Goal: Task Accomplishment & Management: Manage account settings

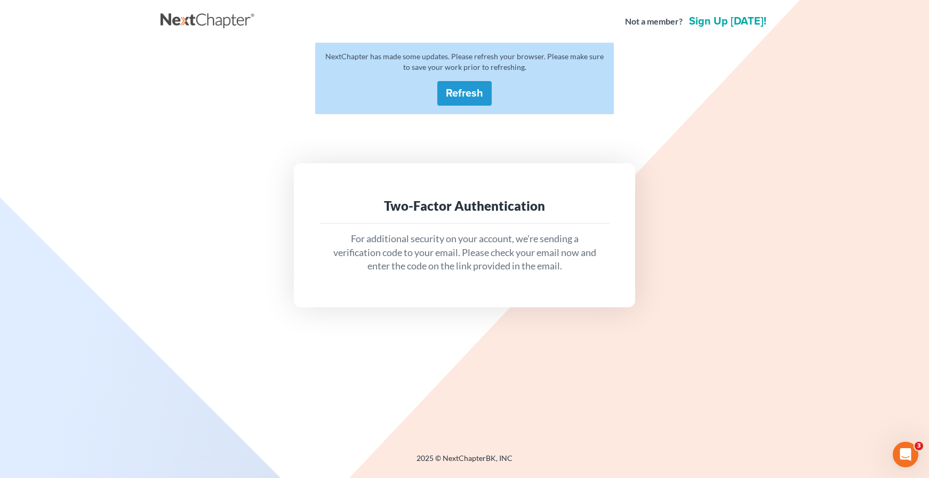
click at [466, 96] on button "Refresh" at bounding box center [464, 93] width 54 height 25
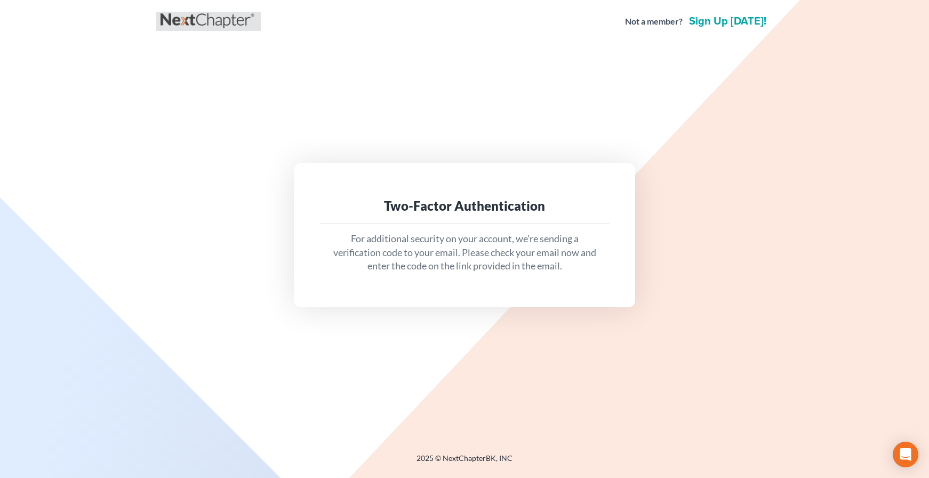
click at [221, 23] on link at bounding box center [209, 21] width 96 height 19
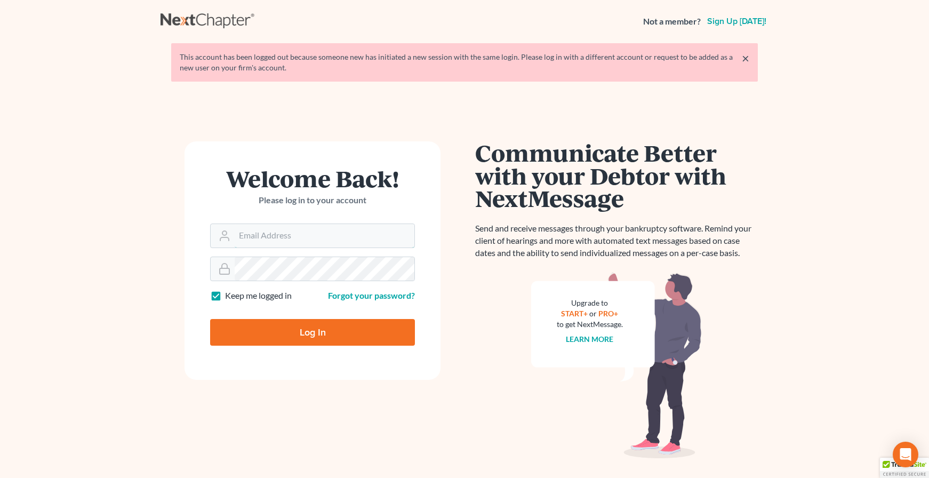
type input "jmoore@moorelawllc.com"
click at [351, 332] on input "Log In" at bounding box center [312, 332] width 205 height 27
type input "Thinking..."
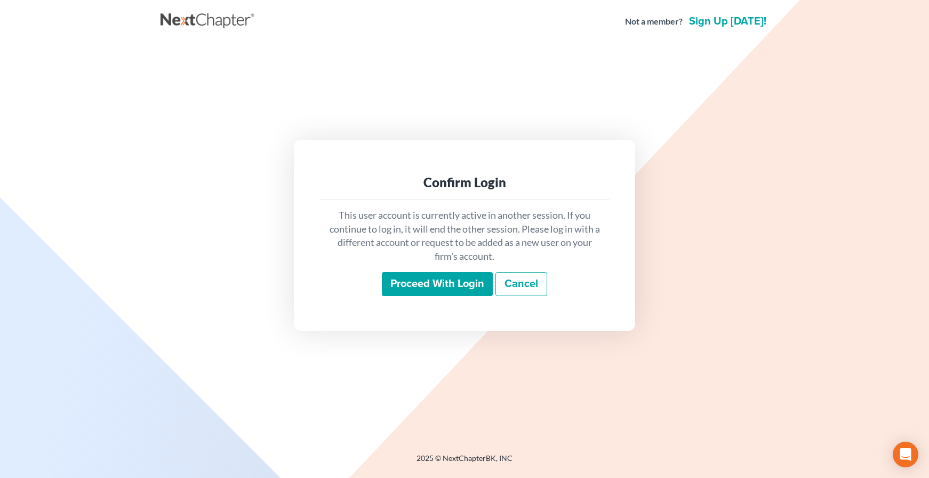
click at [405, 279] on input "Proceed with login" at bounding box center [437, 284] width 111 height 25
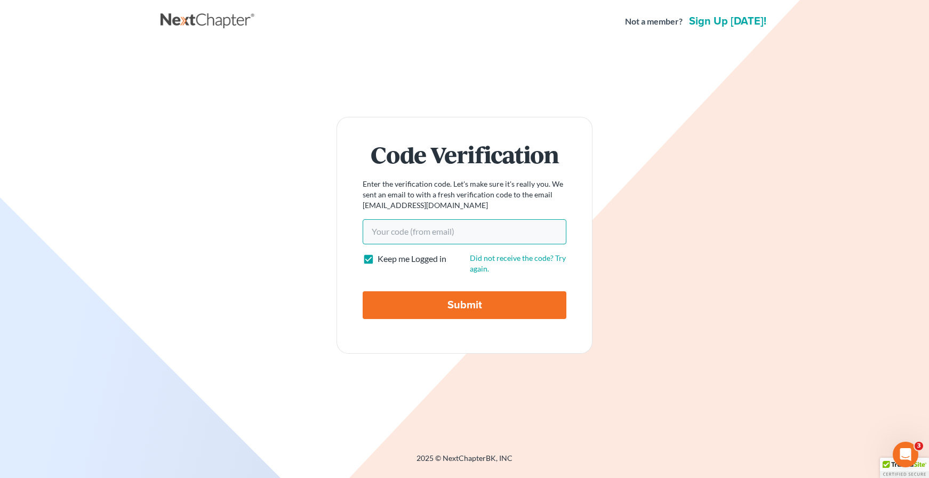
click at [515, 228] on input "Your code(from email)" at bounding box center [465, 231] width 204 height 25
drag, startPoint x: 515, startPoint y: 228, endPoint x: 475, endPoint y: 227, distance: 40.0
click at [475, 227] on input "Your code(from email)" at bounding box center [465, 231] width 204 height 25
paste input "6acecc"
type input "6acecc"
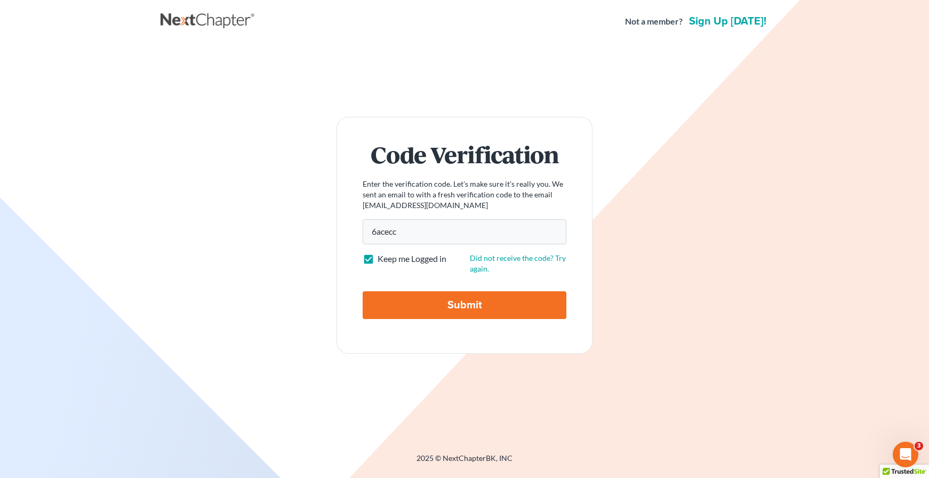
click at [455, 295] on input "Submit" at bounding box center [465, 305] width 204 height 28
type input "Thinking..."
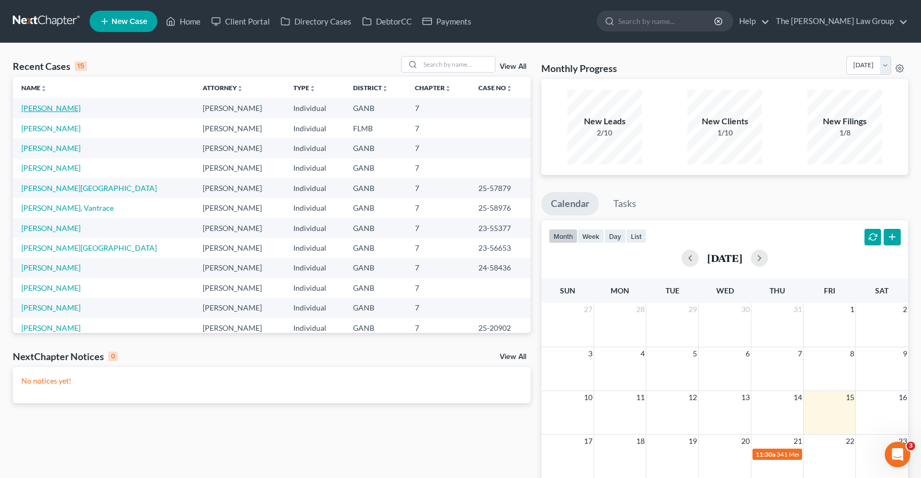
click at [59, 110] on link "Jackson, Brendon" at bounding box center [50, 107] width 59 height 9
click at [66, 127] on link "[PERSON_NAME]" at bounding box center [50, 128] width 59 height 9
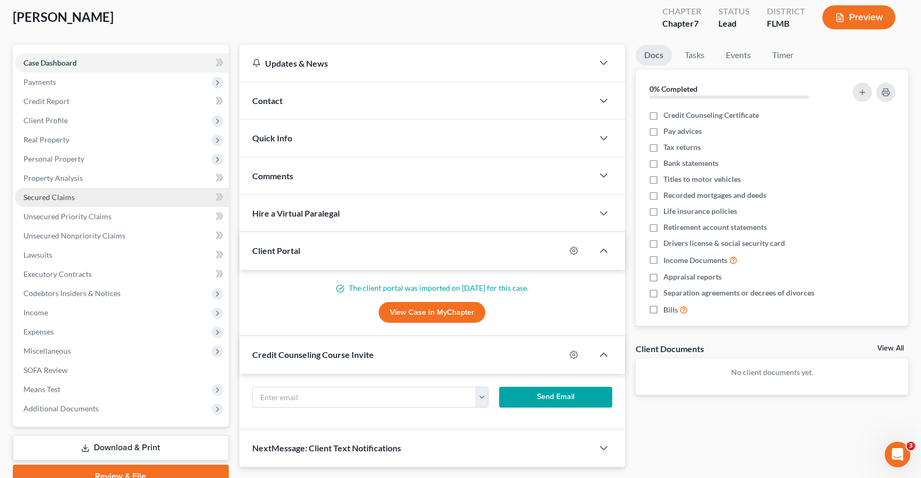
scroll to position [108, 0]
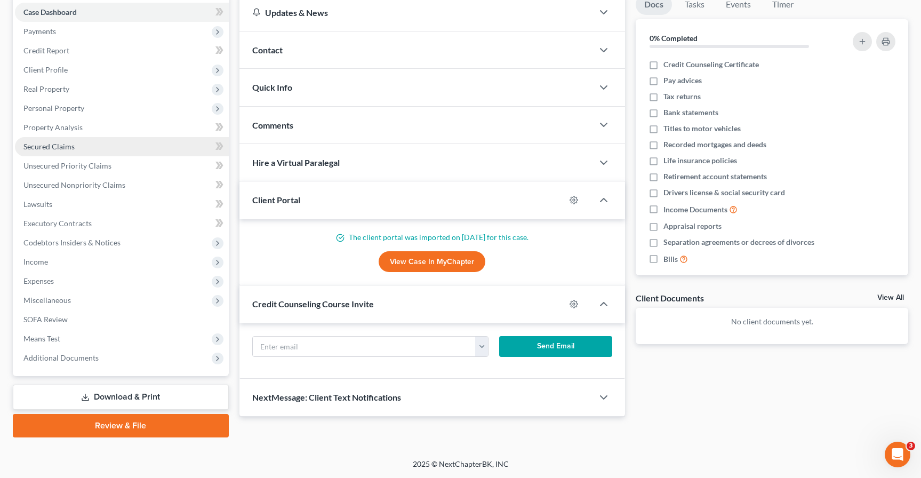
click at [90, 151] on link "Secured Claims" at bounding box center [122, 146] width 214 height 19
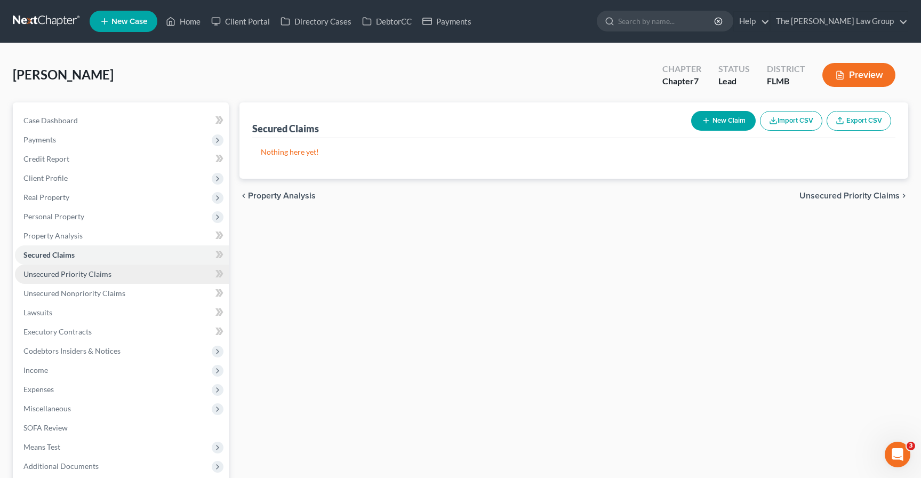
click at [103, 270] on span "Unsecured Priority Claims" at bounding box center [67, 273] width 88 height 9
click at [106, 246] on link "Secured Claims" at bounding box center [122, 254] width 214 height 19
click at [120, 275] on link "Unsecured Priority Claims" at bounding box center [122, 273] width 214 height 19
click at [120, 261] on link "Secured Claims" at bounding box center [122, 254] width 214 height 19
click at [123, 298] on link "Unsecured Nonpriority Claims" at bounding box center [122, 293] width 214 height 19
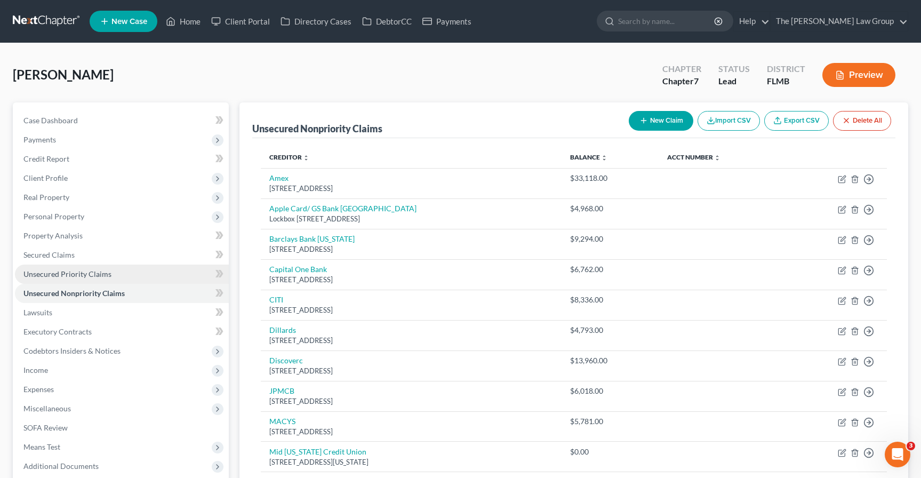
click at [123, 272] on link "Unsecured Priority Claims" at bounding box center [122, 273] width 214 height 19
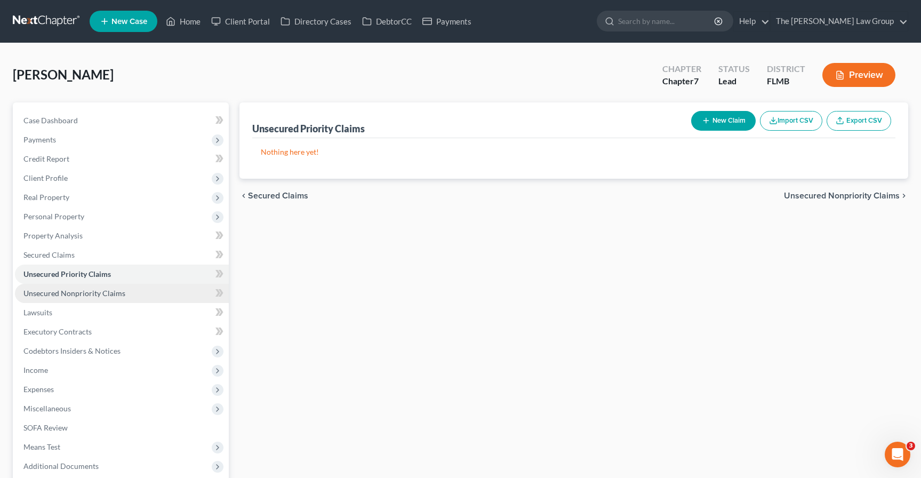
click at [124, 295] on link "Unsecured Nonpriority Claims" at bounding box center [122, 293] width 214 height 19
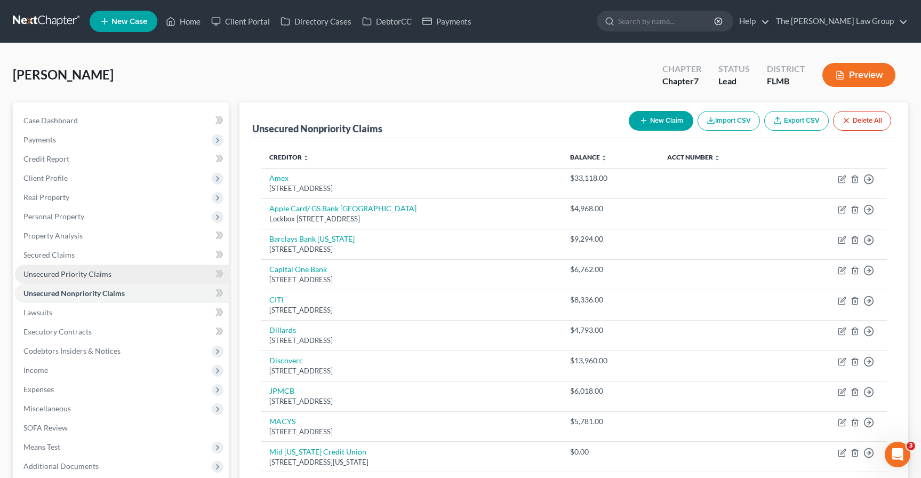
click at [57, 281] on link "Unsecured Priority Claims" at bounding box center [122, 273] width 214 height 19
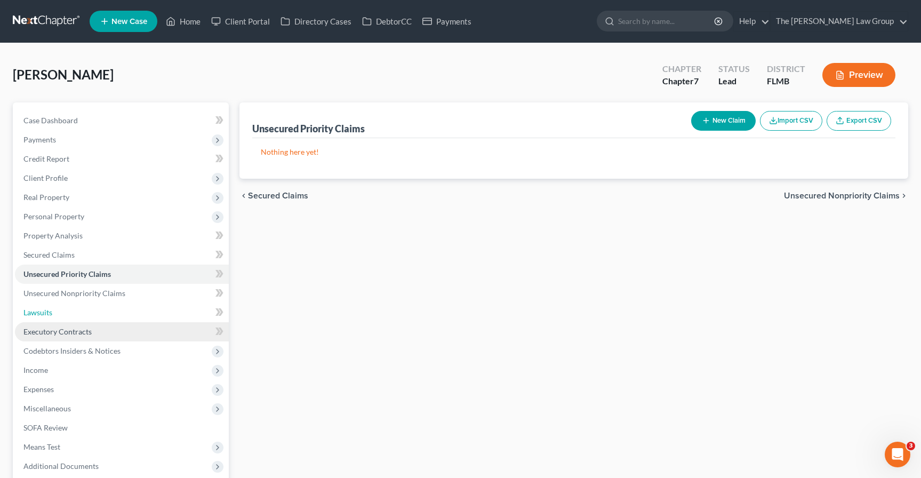
drag, startPoint x: 67, startPoint y: 309, endPoint x: 70, endPoint y: 323, distance: 14.2
click at [67, 309] on link "Lawsuits" at bounding box center [122, 312] width 214 height 19
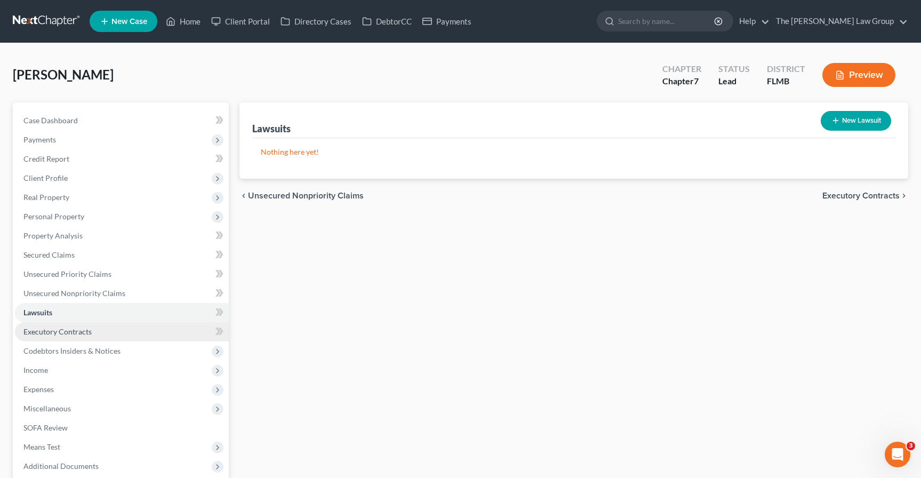
click at [72, 332] on span "Executory Contracts" at bounding box center [57, 331] width 68 height 9
click at [72, 309] on link "Lawsuits" at bounding box center [122, 312] width 214 height 19
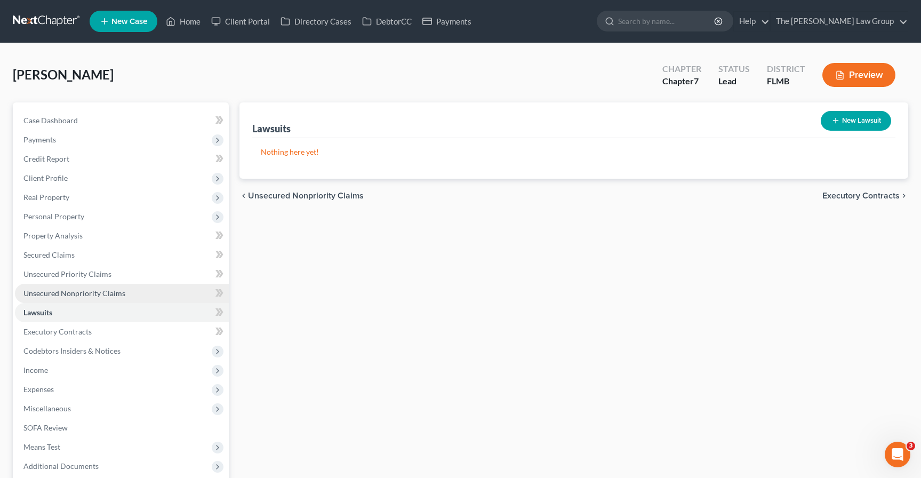
click at [75, 292] on span "Unsecured Nonpriority Claims" at bounding box center [74, 292] width 102 height 9
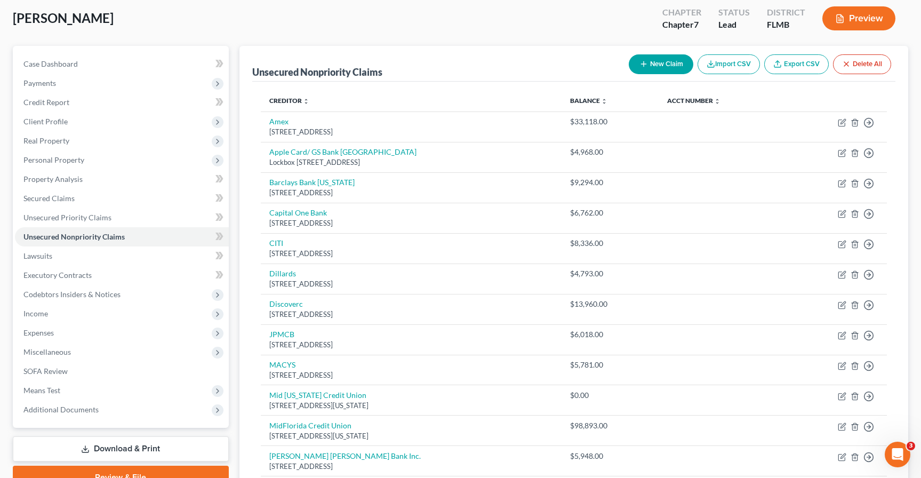
scroll to position [55, 0]
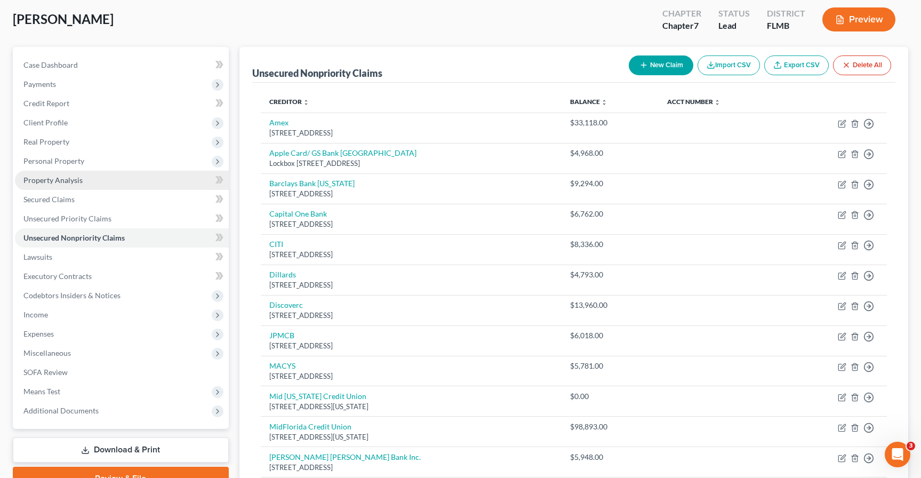
click at [63, 174] on link "Property Analysis" at bounding box center [122, 180] width 214 height 19
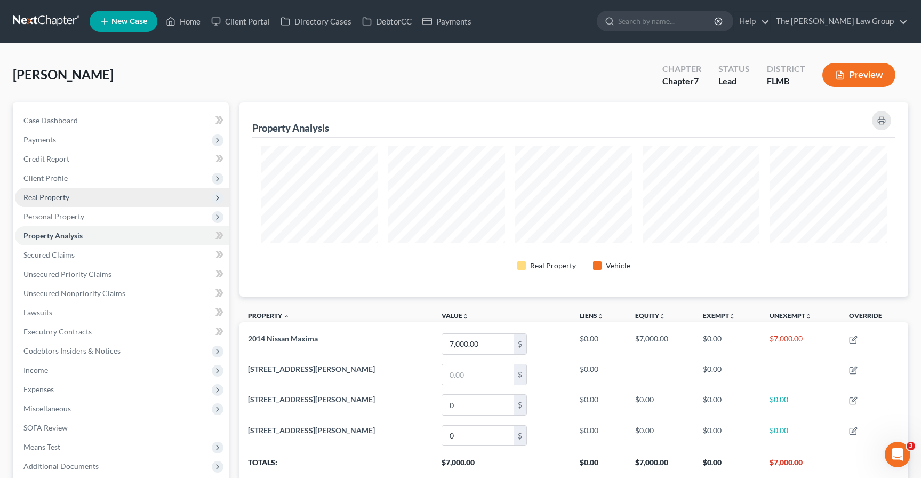
click at [55, 204] on span "Real Property" at bounding box center [122, 197] width 214 height 19
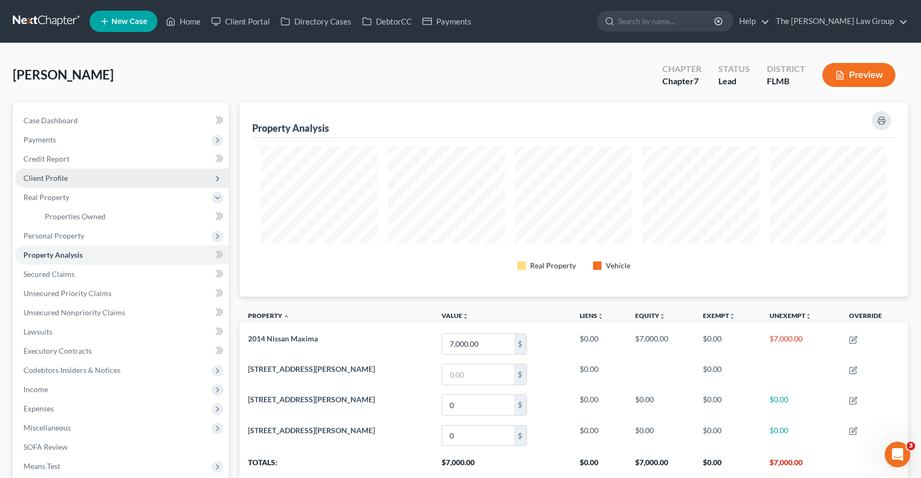
drag, startPoint x: 54, startPoint y: 181, endPoint x: 52, endPoint y: 171, distance: 10.8
click at [53, 175] on span "Client Profile" at bounding box center [122, 178] width 214 height 19
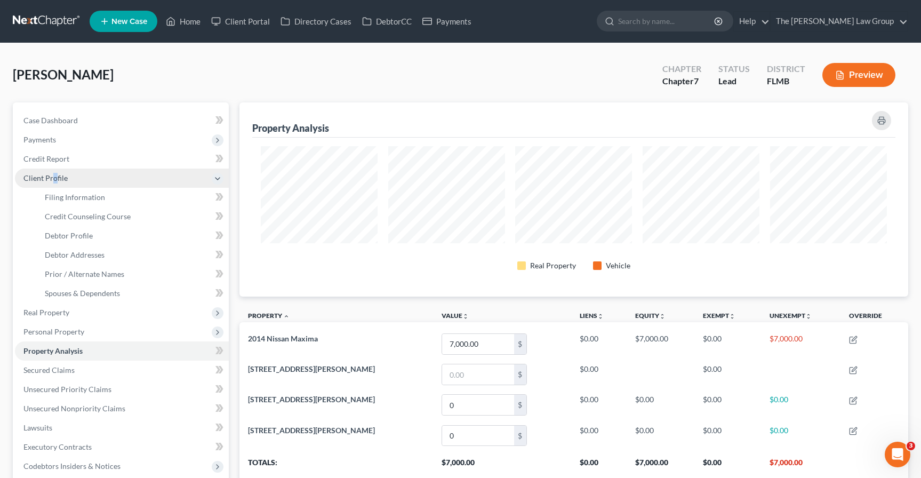
click at [52, 171] on span "Client Profile" at bounding box center [122, 178] width 214 height 19
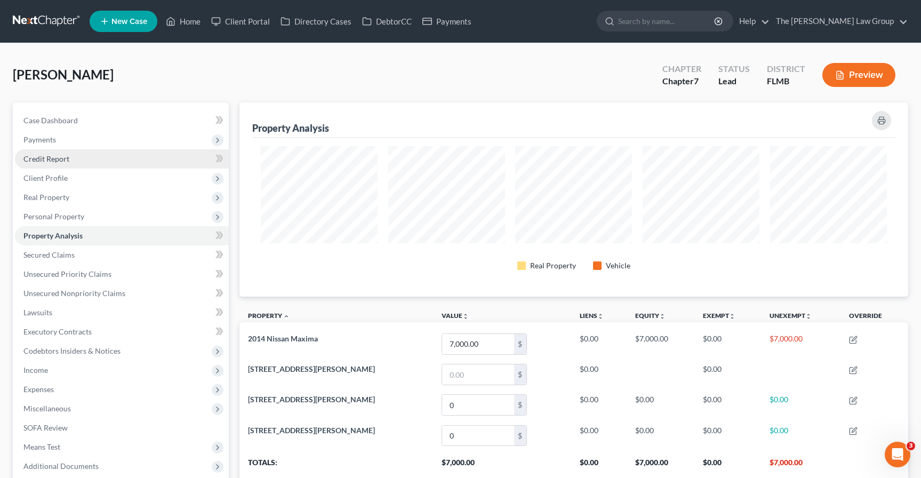
click at [52, 161] on span "Credit Report" at bounding box center [46, 158] width 46 height 9
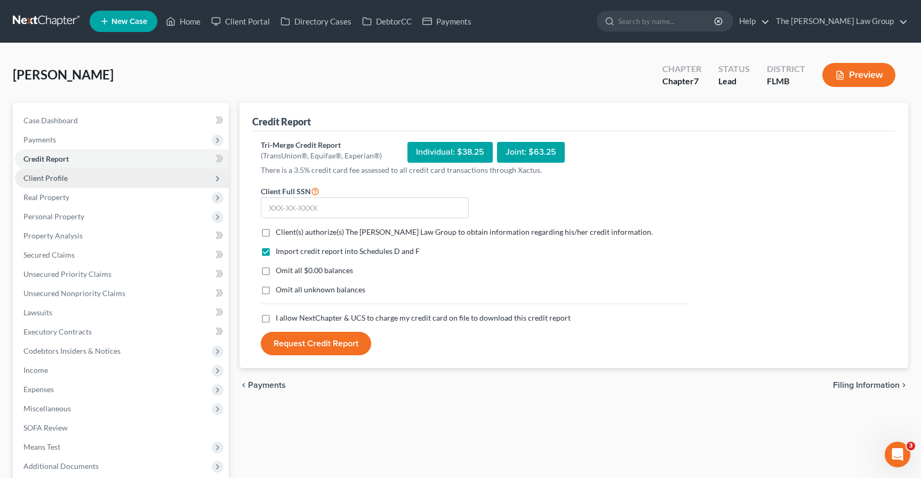
click at [58, 180] on span "Client Profile" at bounding box center [45, 177] width 44 height 9
click at [53, 187] on span "Client Profile" at bounding box center [122, 178] width 214 height 19
click at [54, 196] on span "Real Property" at bounding box center [46, 196] width 46 height 9
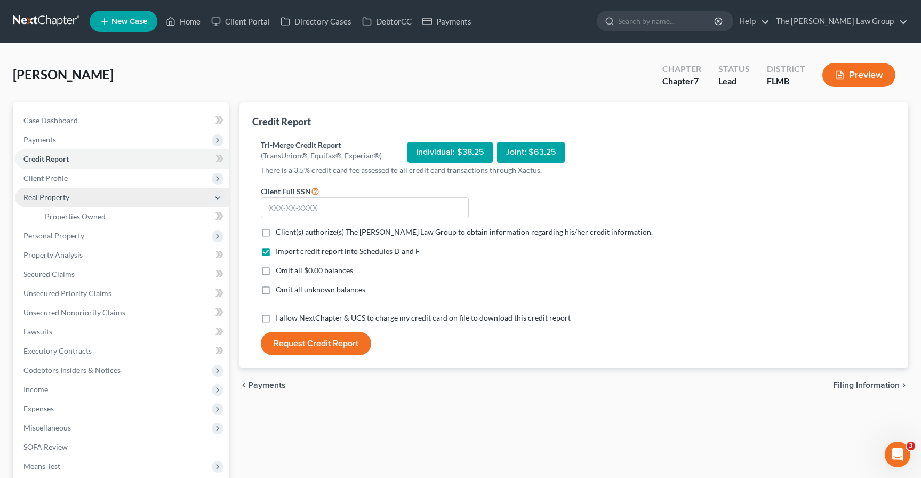
click at [54, 196] on span "Real Property" at bounding box center [46, 196] width 46 height 9
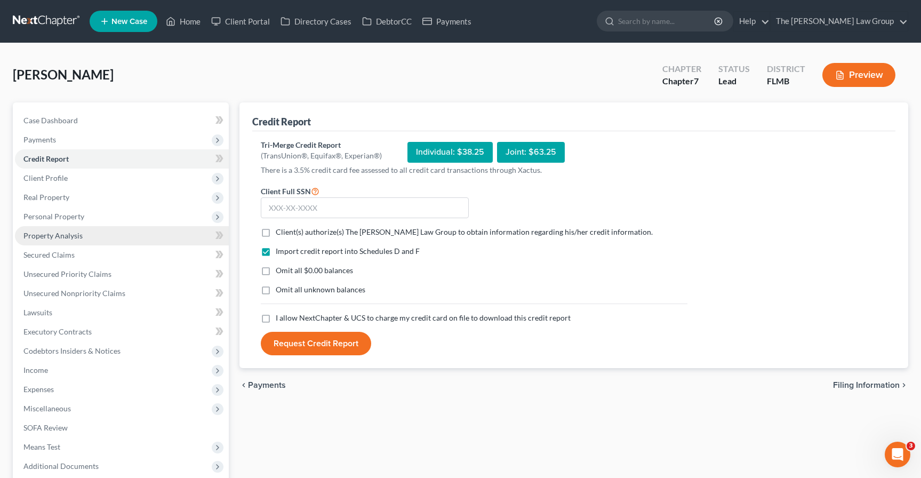
click at [65, 231] on span "Property Analysis" at bounding box center [52, 235] width 59 height 9
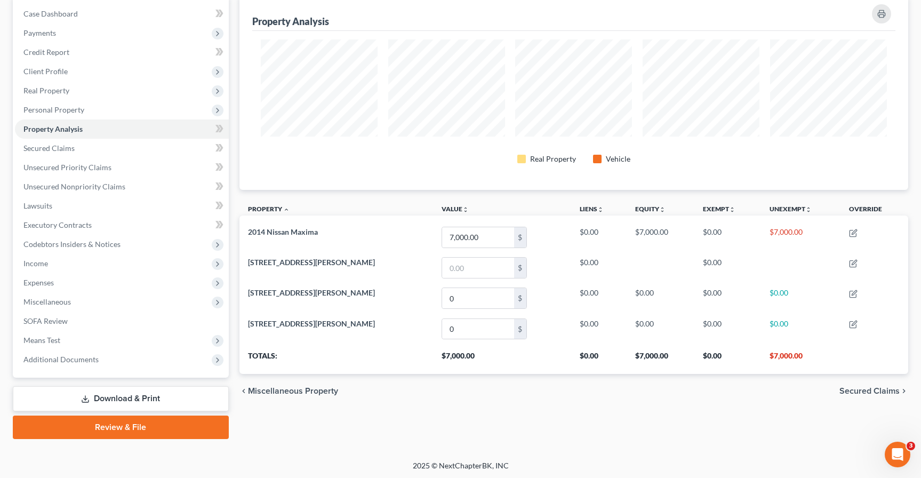
scroll to position [60, 0]
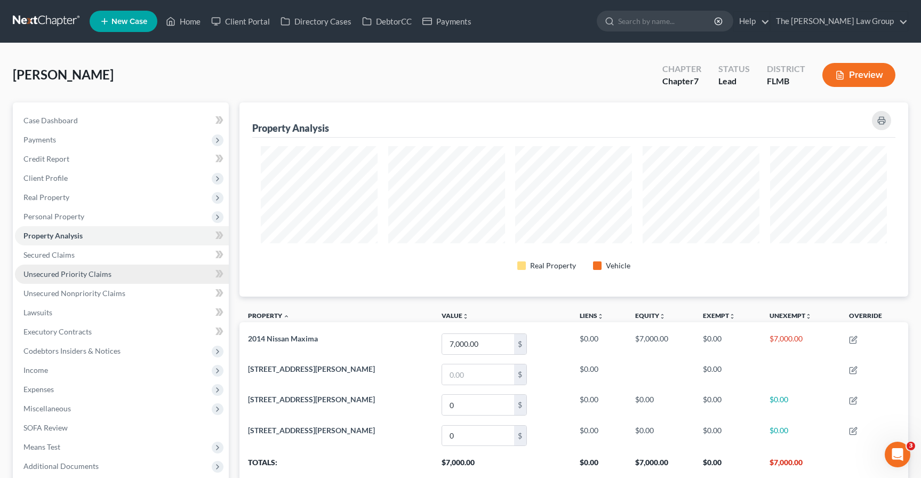
click at [45, 277] on span "Unsecured Priority Claims" at bounding box center [67, 273] width 88 height 9
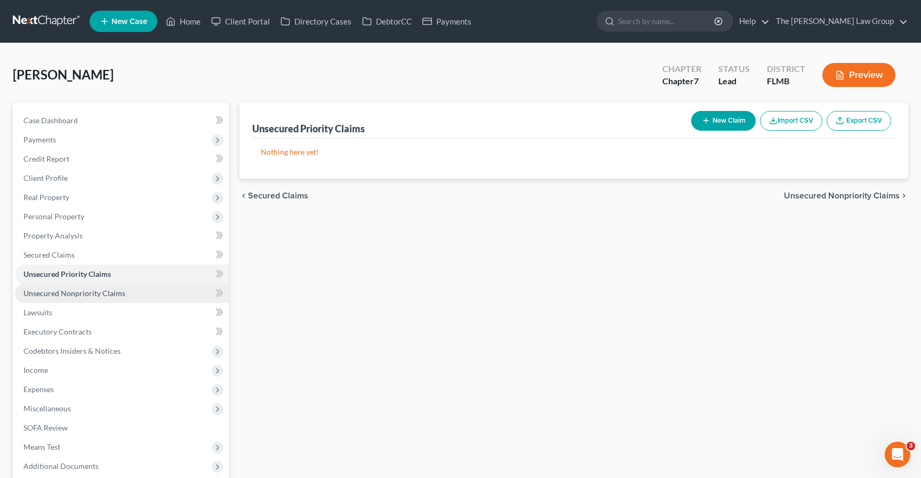
click at [55, 296] on span "Unsecured Nonpriority Claims" at bounding box center [74, 292] width 102 height 9
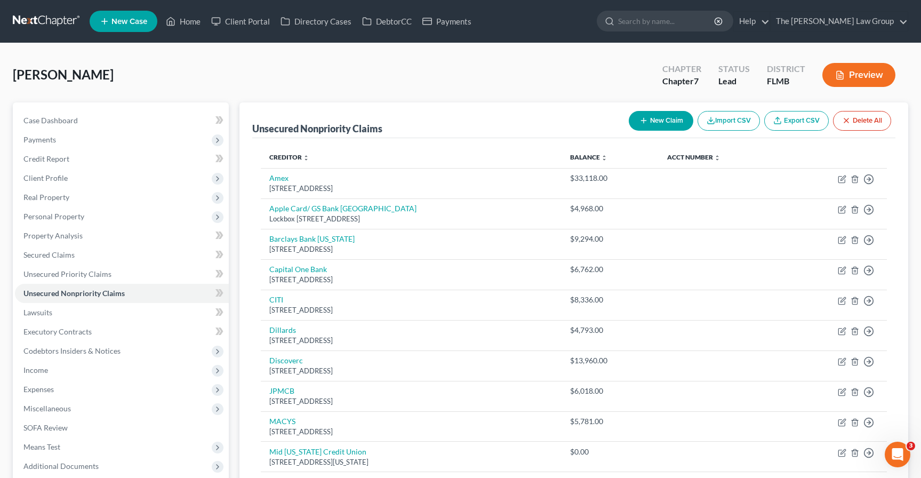
click at [172, 81] on div "Newton, Barbara Upgraded Chapter Chapter 7 Status Lead District FLMB Preview" at bounding box center [460, 79] width 895 height 46
click at [49, 185] on span "Client Profile" at bounding box center [122, 178] width 214 height 19
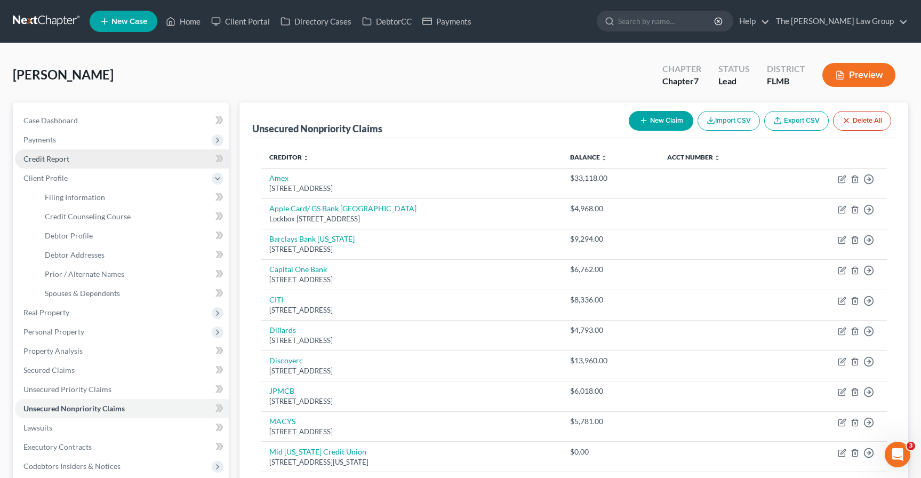
click at [54, 160] on span "Credit Report" at bounding box center [46, 158] width 46 height 9
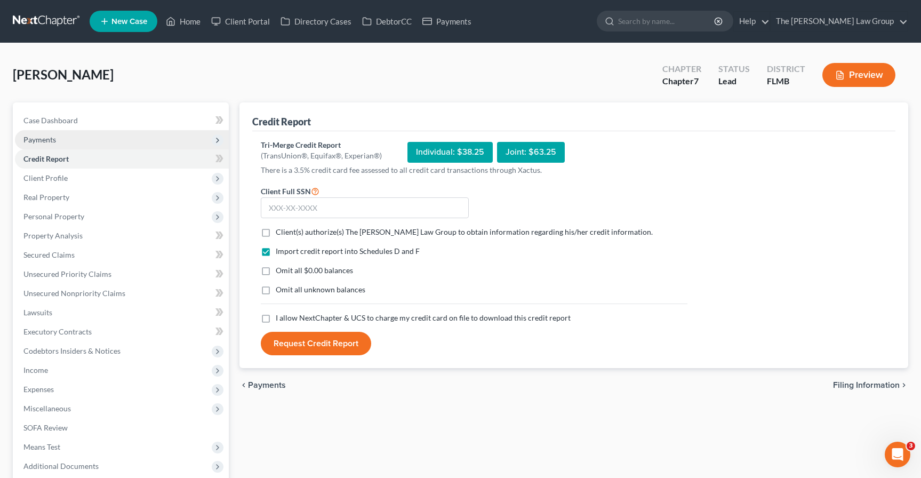
click at [55, 137] on span "Payments" at bounding box center [39, 139] width 33 height 9
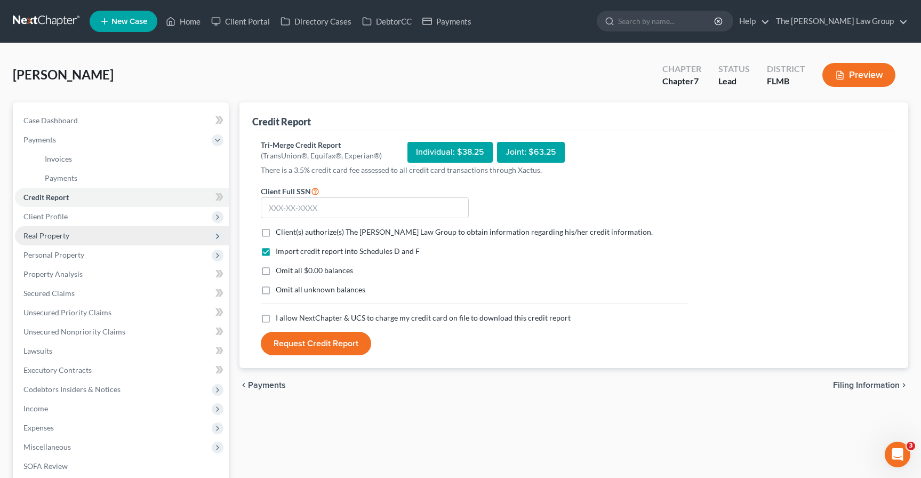
click at [76, 237] on span "Real Property" at bounding box center [122, 235] width 214 height 19
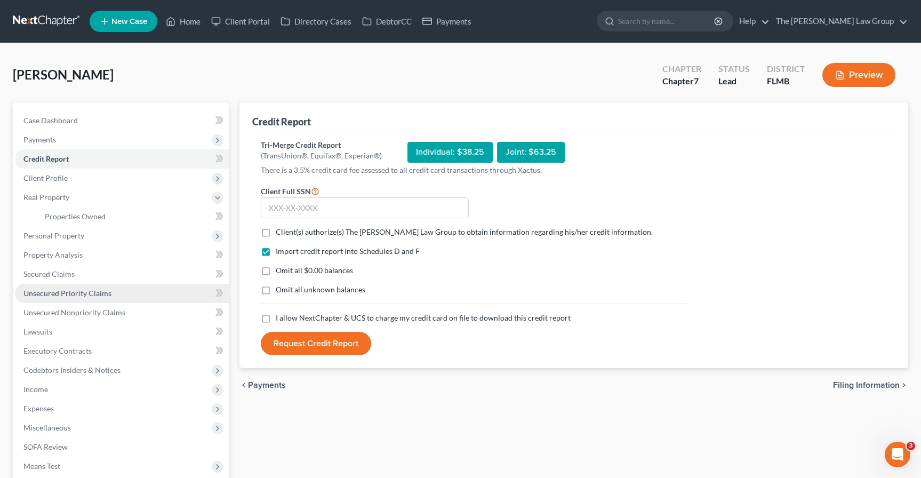
click at [86, 285] on link "Unsecured Priority Claims" at bounding box center [122, 293] width 214 height 19
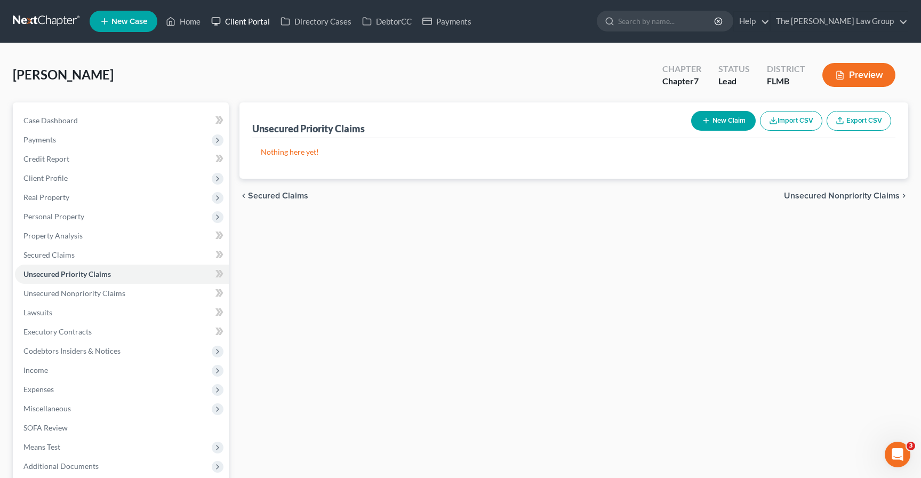
click at [245, 28] on link "Client Portal" at bounding box center [240, 21] width 69 height 19
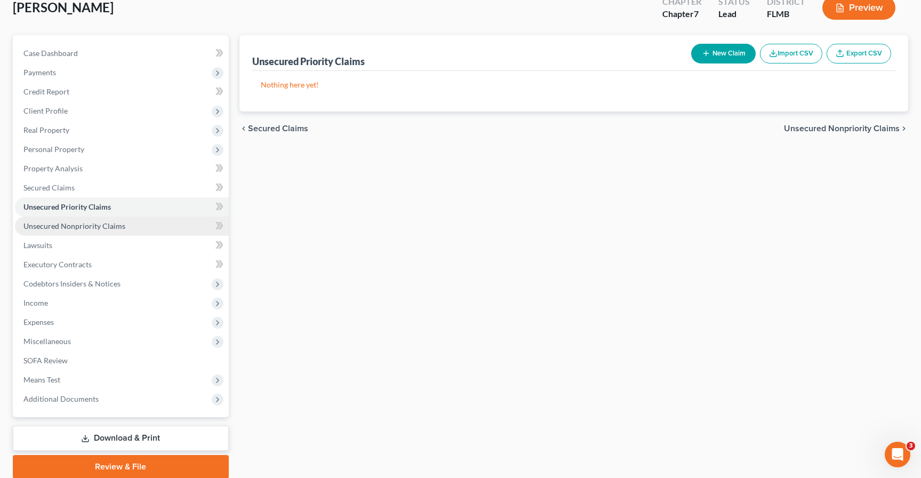
scroll to position [2, 0]
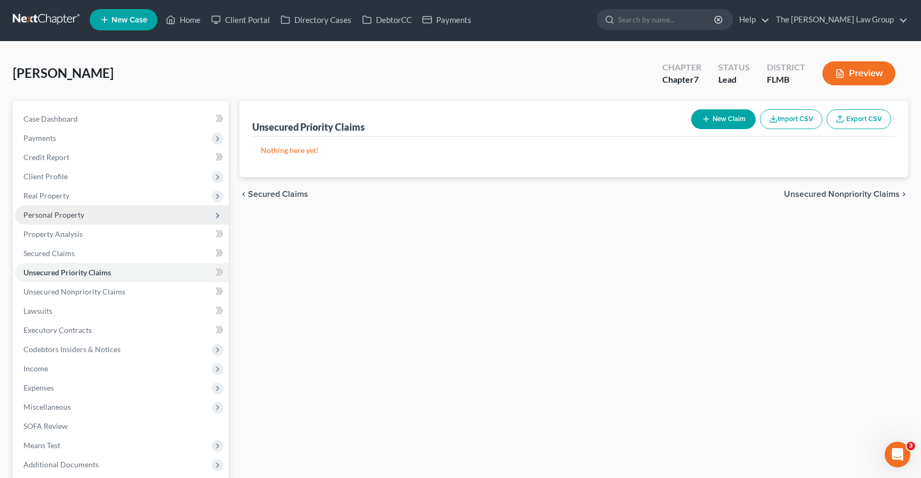
click at [94, 216] on span "Personal Property" at bounding box center [122, 214] width 214 height 19
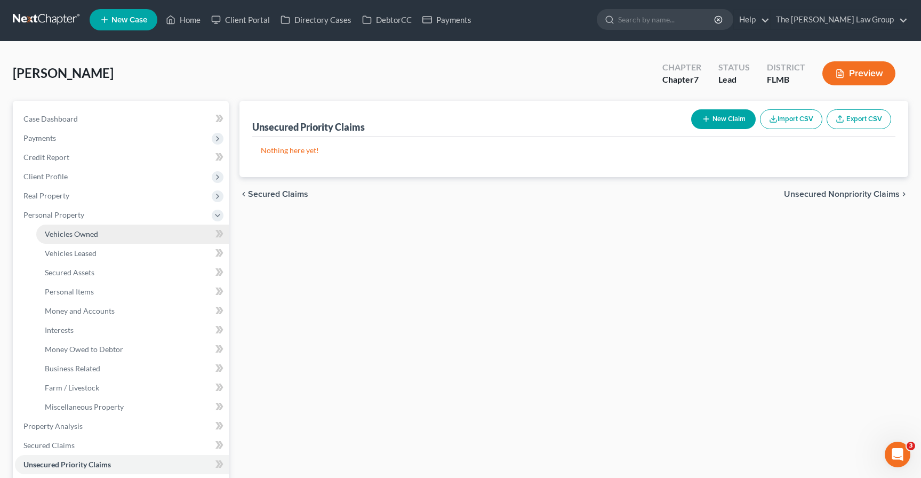
click at [92, 232] on span "Vehicles Owned" at bounding box center [71, 233] width 53 height 9
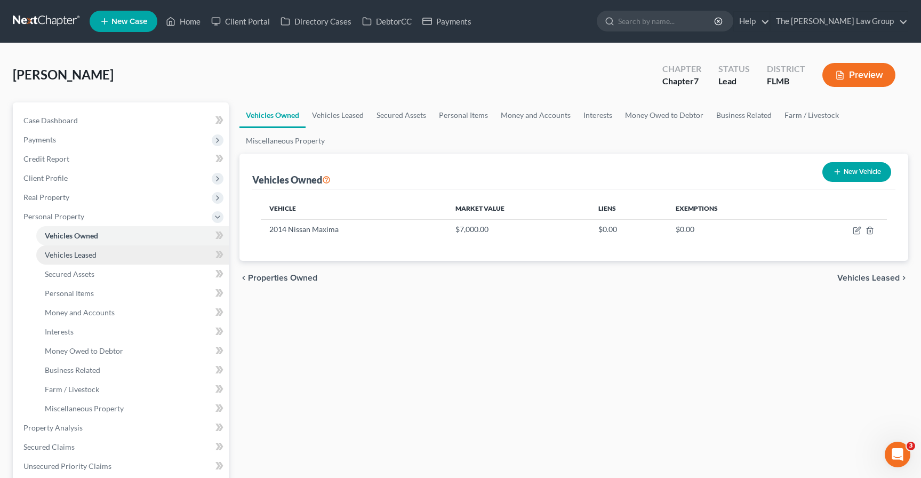
click at [94, 255] on span "Vehicles Leased" at bounding box center [71, 254] width 52 height 9
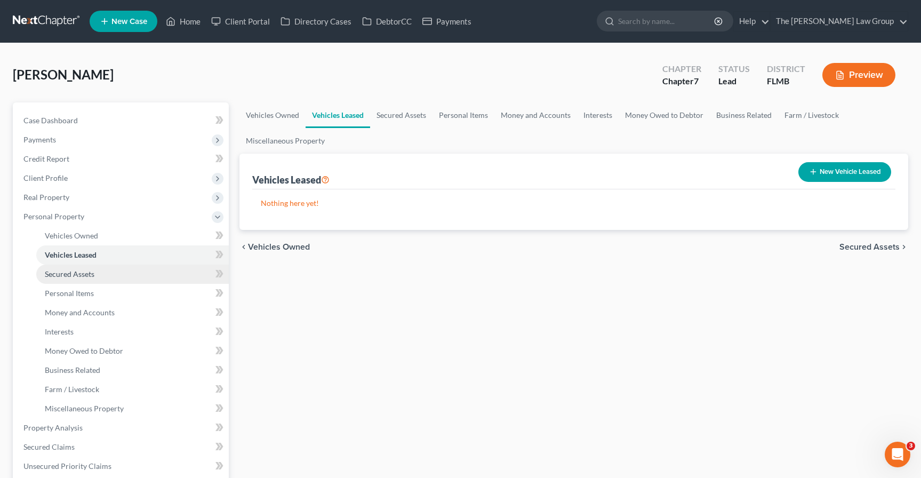
click at [101, 278] on link "Secured Assets" at bounding box center [132, 273] width 192 height 19
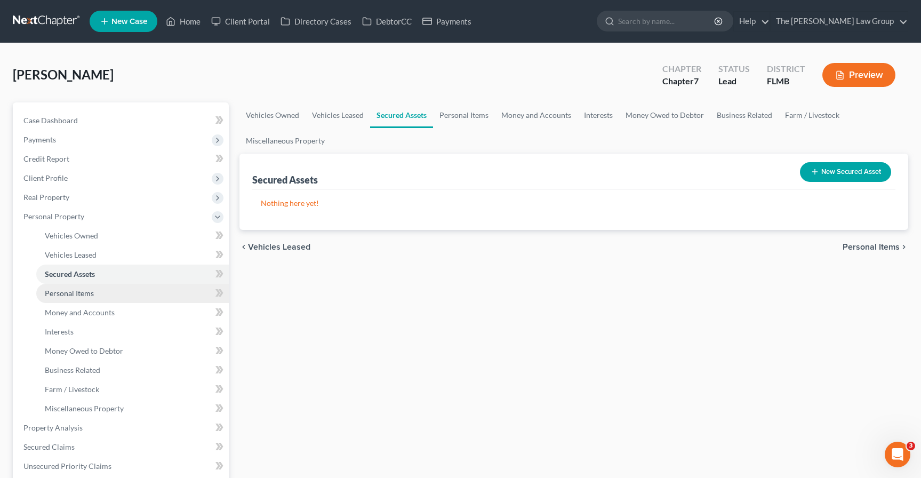
click at [102, 301] on link "Personal Items" at bounding box center [132, 293] width 192 height 19
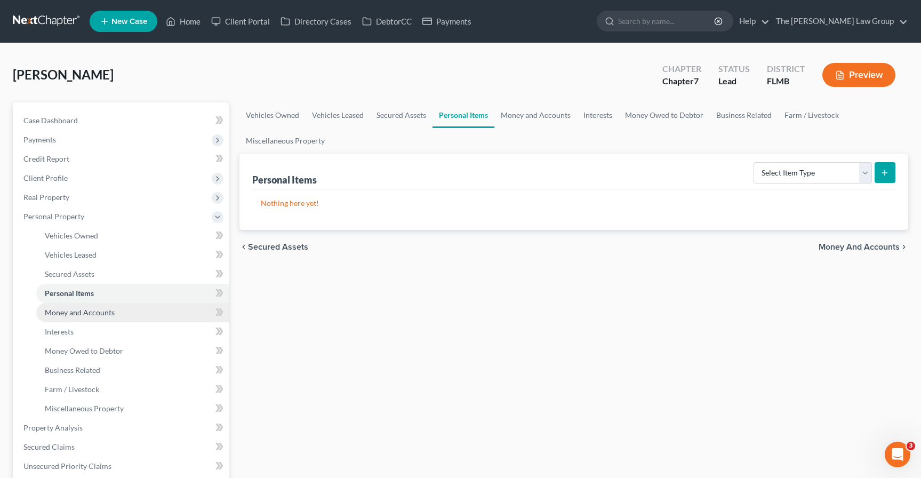
click at [100, 312] on span "Money and Accounts" at bounding box center [80, 312] width 70 height 9
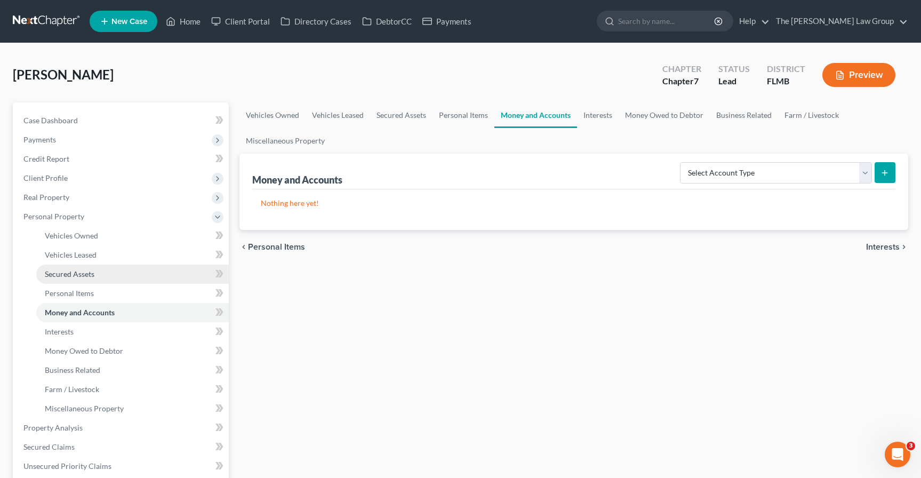
click at [90, 270] on span "Secured Assets" at bounding box center [70, 273] width 50 height 9
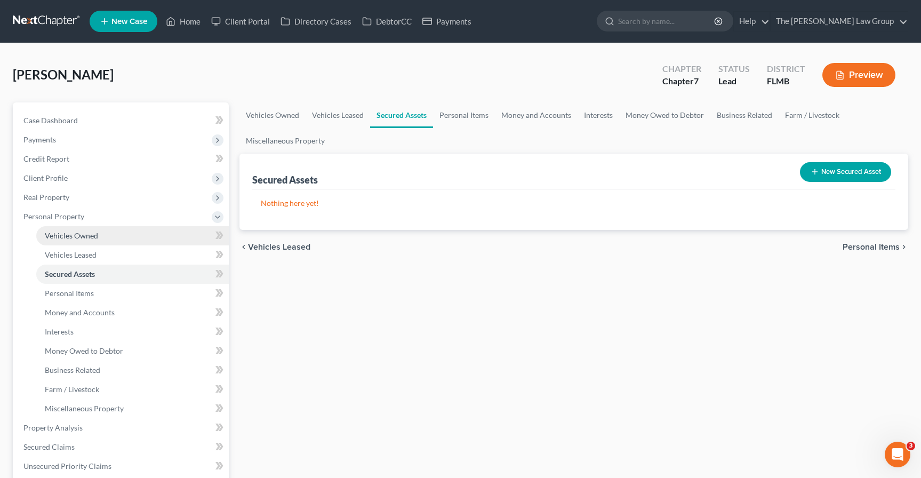
click at [87, 240] on link "Vehicles Owned" at bounding box center [132, 235] width 192 height 19
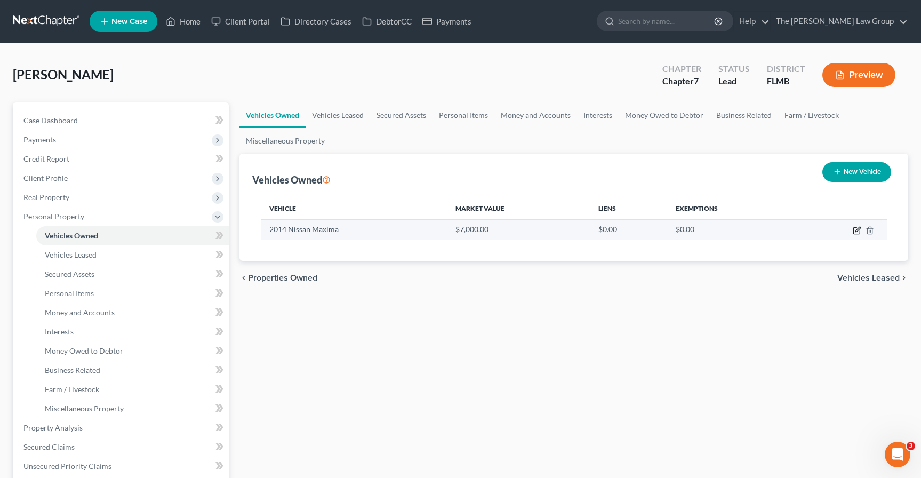
click at [858, 228] on icon "button" at bounding box center [857, 229] width 5 height 5
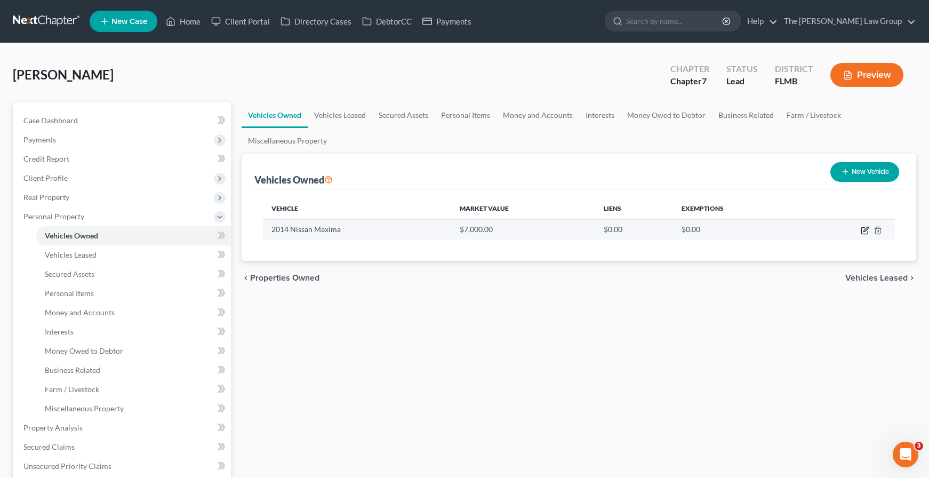
select select "0"
select select "12"
select select "0"
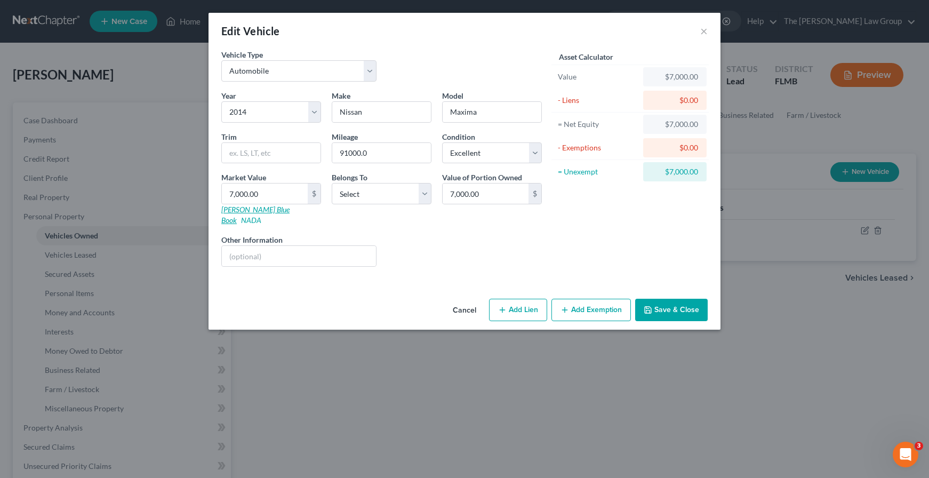
click at [249, 209] on link "Kelly Blue Book" at bounding box center [255, 215] width 68 height 20
click at [362, 199] on select "Select Debtor 1 Only Debtor 2 Only Debtor 1 And Debtor 2 Only At Least One Of T…" at bounding box center [382, 193] width 100 height 21
click at [368, 192] on select "Select Debtor 1 Only Debtor 2 Only Debtor 1 And Debtor 2 Only At Least One Of T…" at bounding box center [382, 193] width 100 height 21
click at [277, 204] on input "7,000.00" at bounding box center [265, 193] width 86 height 20
type input "6"
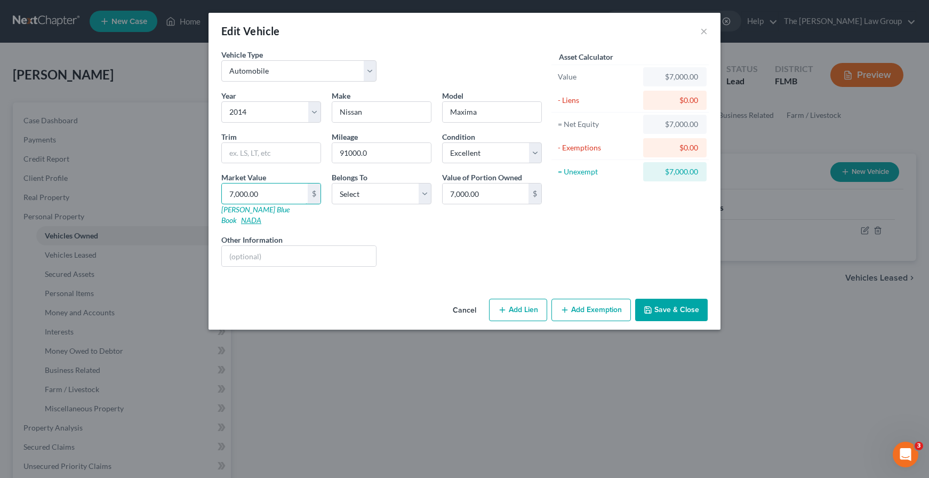
type input "6.00"
type input "65"
type input "65.00"
type input "650"
type input "650.00"
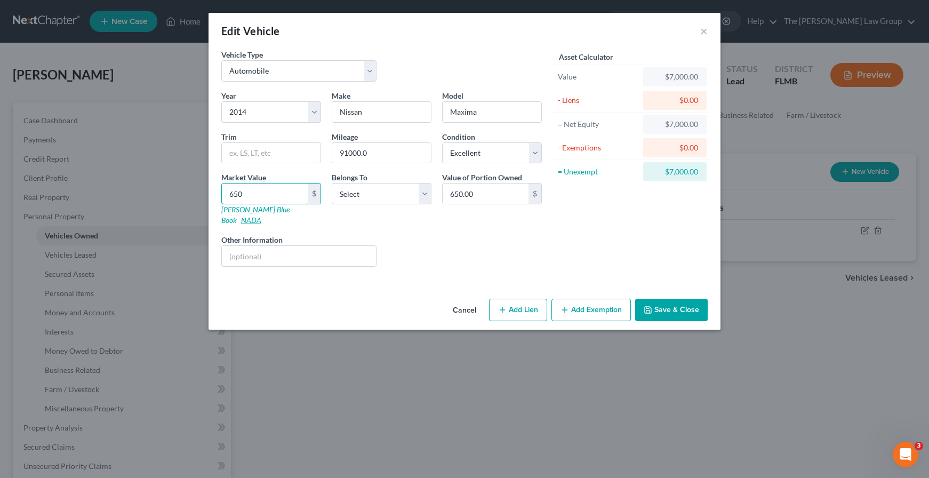
type input "6500"
type input "6,500.00"
click at [344, 214] on div "Belongs To * Select Debtor 1 Only Debtor 2 Only Debtor 1 And Debtor 2 Only At L…" at bounding box center [381, 199] width 110 height 54
click at [550, 247] on div "Asset Calculator Value $6,500.00 - Liens $0.00 = Net Equity $6,500.00 - Exempti…" at bounding box center [630, 162] width 166 height 226
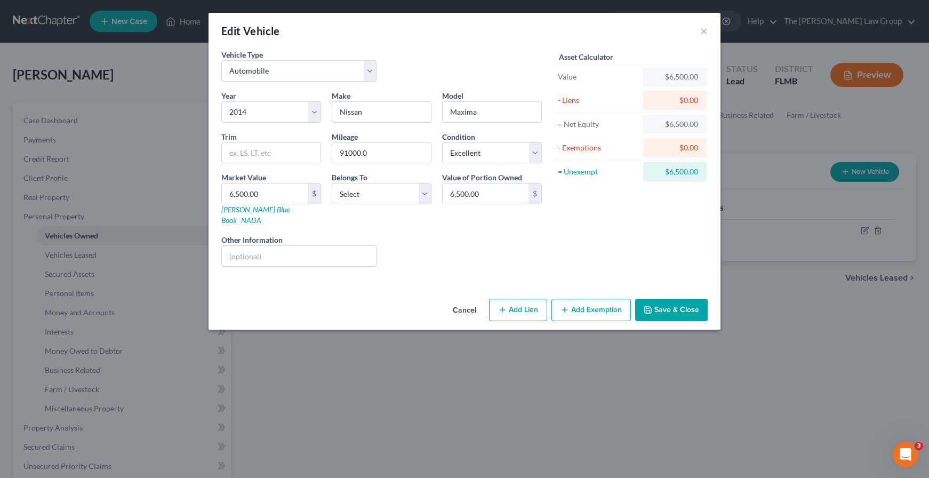
click at [580, 299] on button "Add Exemption" at bounding box center [590, 310] width 79 height 22
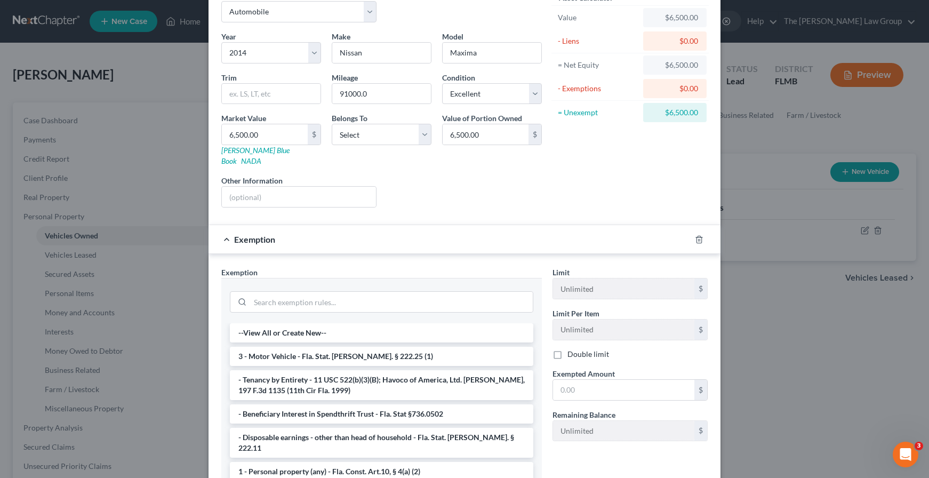
scroll to position [141, 0]
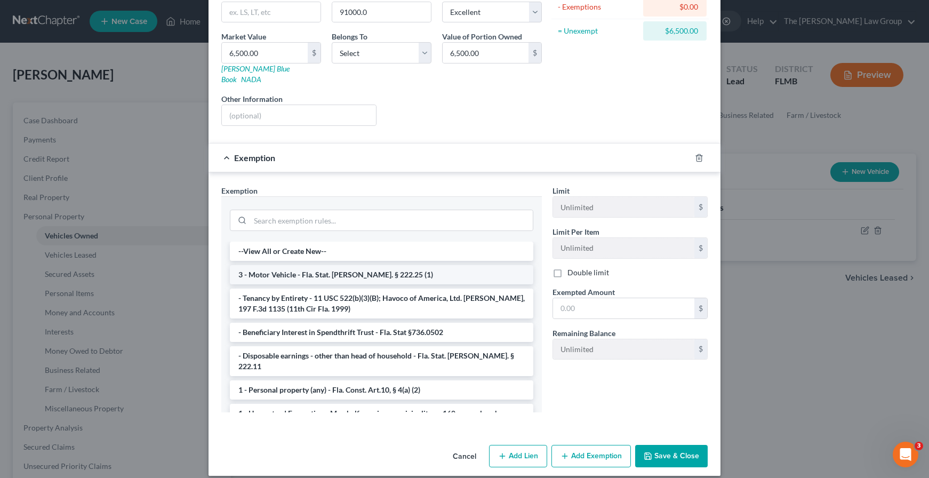
click at [311, 265] on li "3 - Motor Vehicle - Fla. Stat. Ann. § 222.25 (1)" at bounding box center [381, 274] width 303 height 19
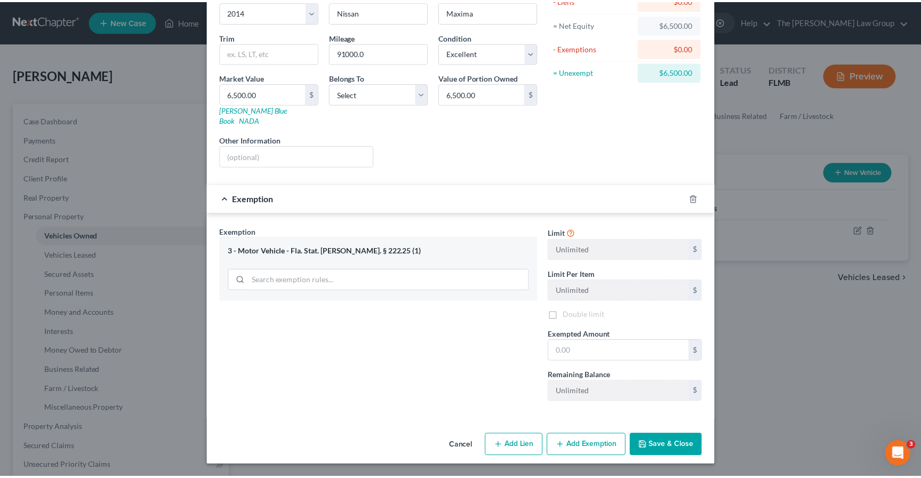
scroll to position [90, 0]
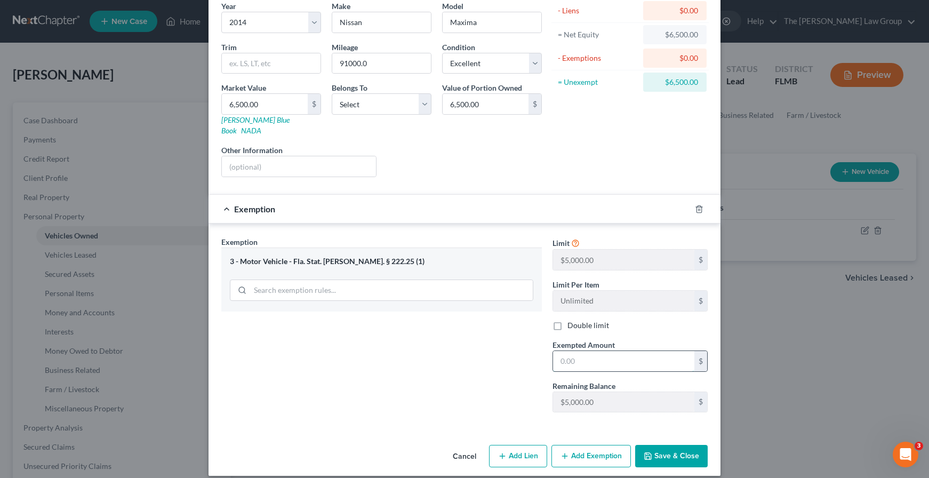
click at [598, 351] on input "text" at bounding box center [623, 361] width 141 height 20
type input "5,000.00"
click at [657, 447] on button "Save & Close" at bounding box center [671, 456] width 73 height 22
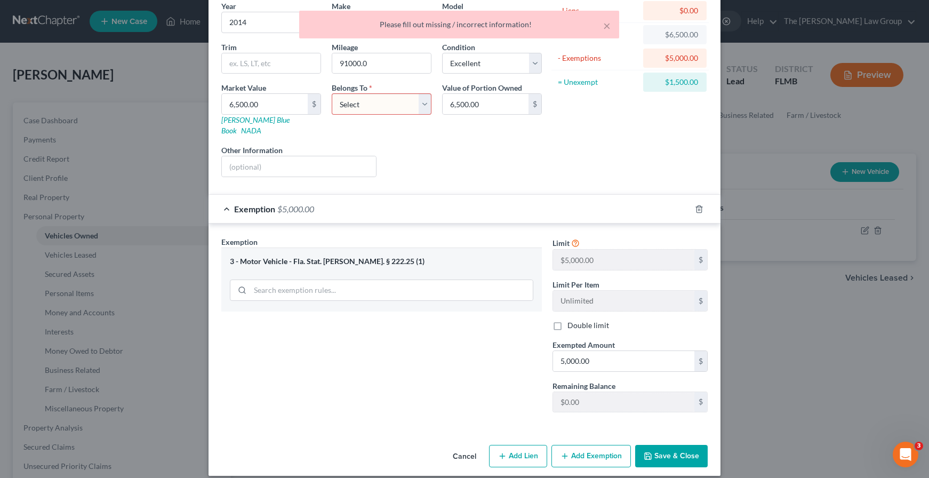
click at [378, 117] on div "Belongs To * Select Debtor 1 Only Debtor 2 Only Debtor 1 And Debtor 2 Only At L…" at bounding box center [381, 109] width 110 height 54
click at [378, 113] on select "Select Debtor 1 Only Debtor 2 Only Debtor 1 And Debtor 2 Only At Least One Of T…" at bounding box center [382, 103] width 100 height 21
select select "0"
click at [332, 93] on select "Select Debtor 1 Only Debtor 2 Only Debtor 1 And Debtor 2 Only At Least One Of T…" at bounding box center [382, 103] width 100 height 21
click at [649, 452] on icon "button" at bounding box center [648, 456] width 9 height 9
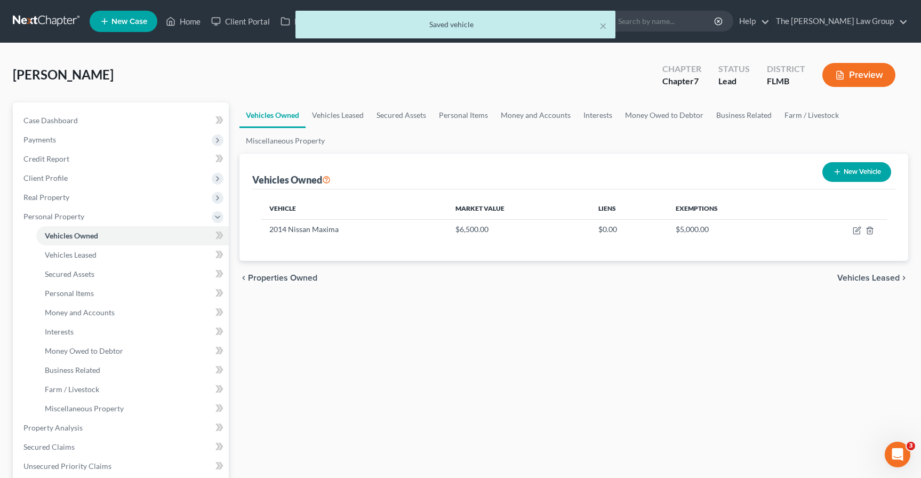
click at [329, 248] on div "Vehicle Market Value Liens Exemptions 2014 Nissan Maxima $6,500.00 $0.00 $5,000…" at bounding box center [573, 224] width 643 height 71
click at [333, 113] on link "Vehicles Leased" at bounding box center [338, 115] width 65 height 26
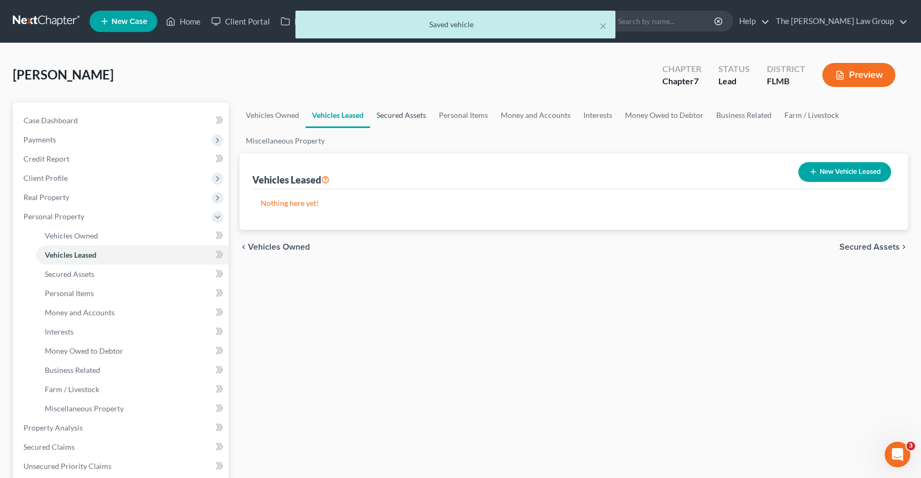
click at [420, 117] on link "Secured Assets" at bounding box center [401, 115] width 62 height 26
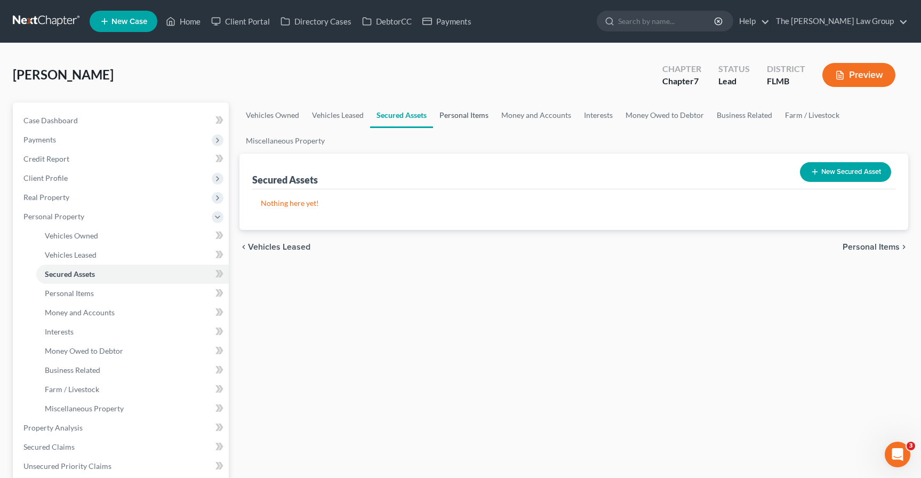
click at [460, 116] on link "Personal Items" at bounding box center [464, 115] width 62 height 26
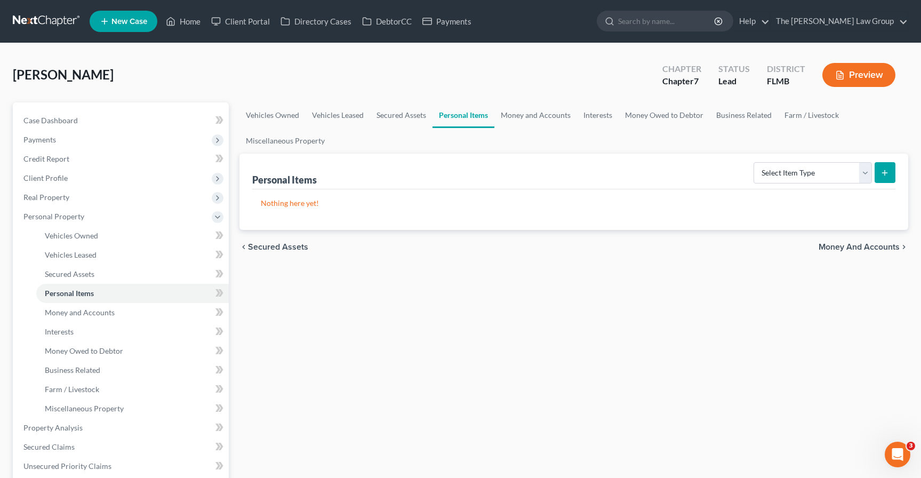
click at [372, 302] on div "Vehicles Owned Vehicles Leased Secured Assets Personal Items Money and Accounts…" at bounding box center [573, 419] width 679 height 635
click at [526, 106] on link "Money and Accounts" at bounding box center [535, 115] width 83 height 26
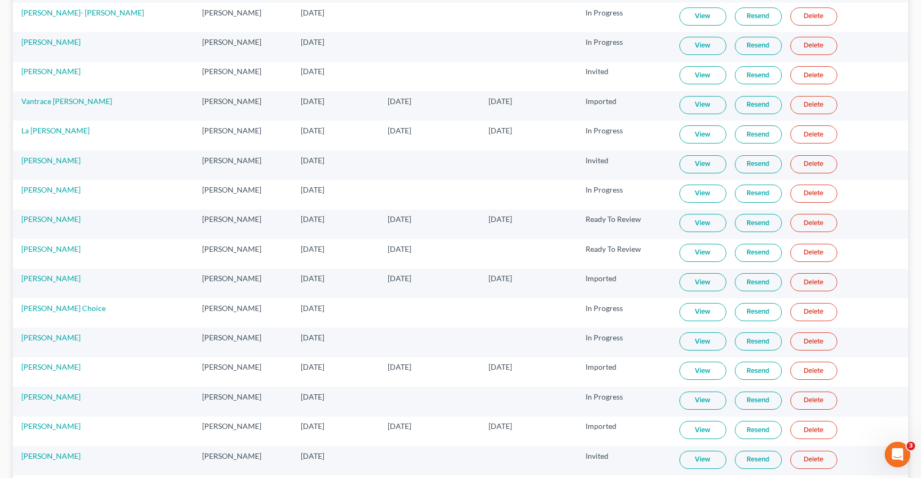
scroll to position [349, 0]
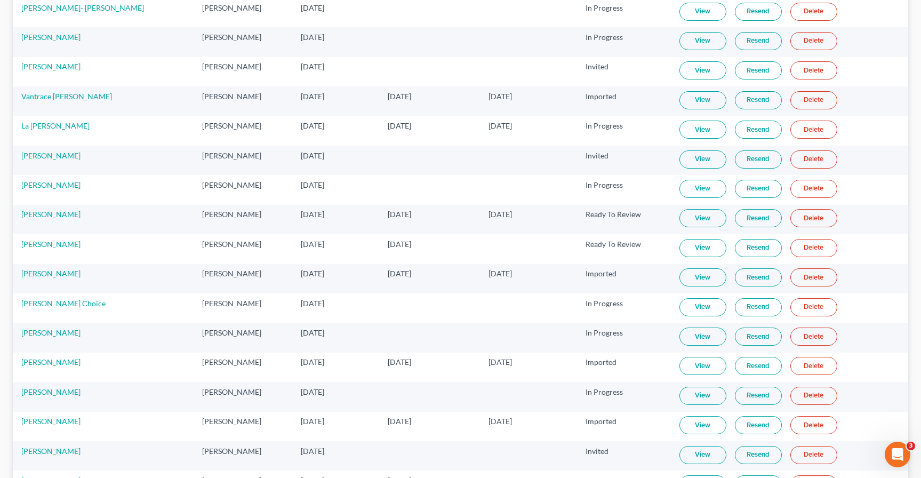
click at [691, 369] on link "View" at bounding box center [702, 366] width 47 height 18
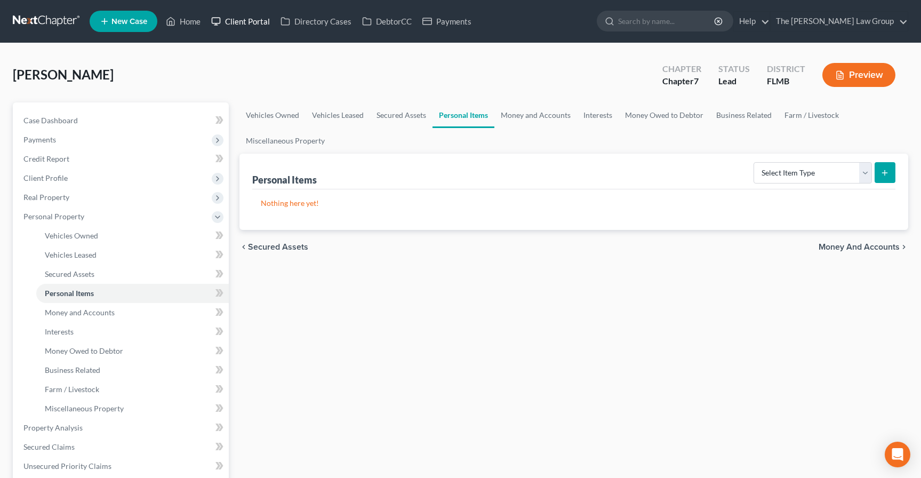
click at [254, 25] on link "Client Portal" at bounding box center [240, 21] width 69 height 19
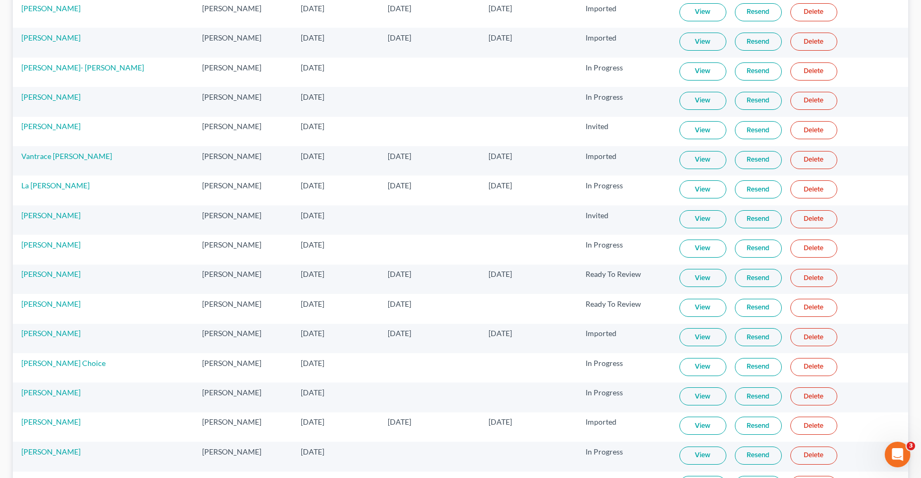
scroll to position [402, 0]
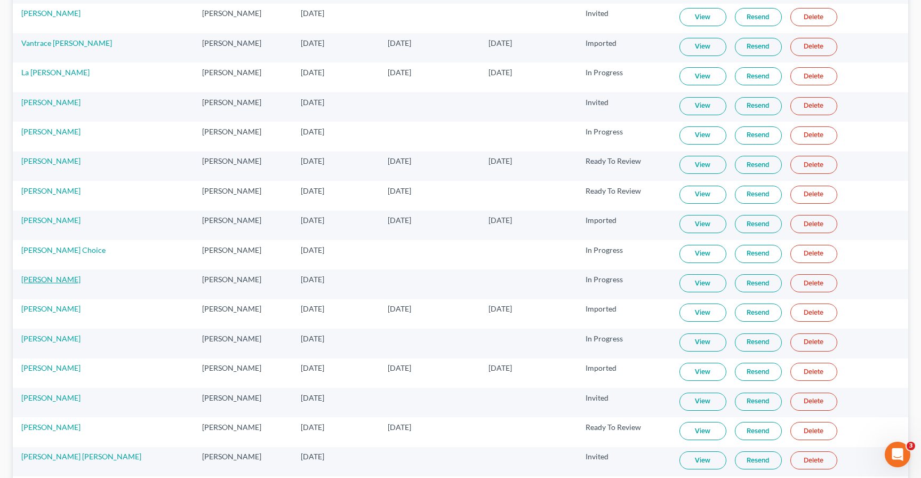
click at [50, 278] on link "[PERSON_NAME]" at bounding box center [50, 279] width 59 height 9
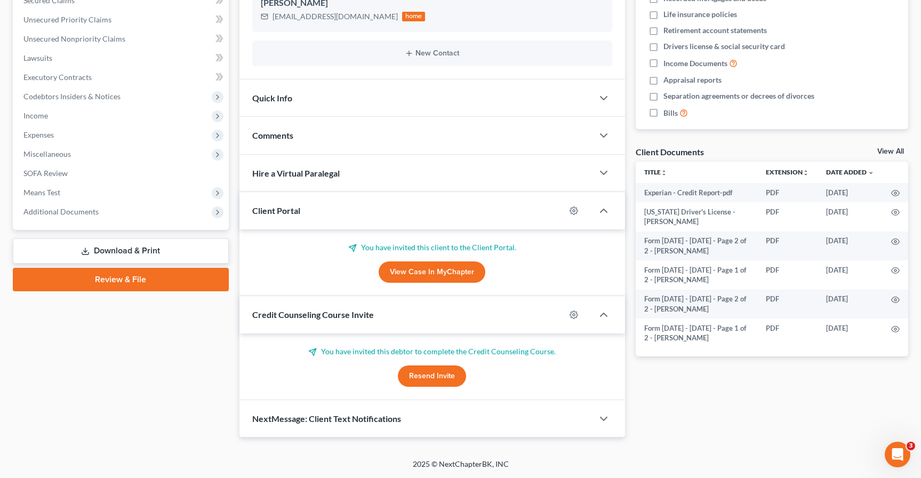
scroll to position [65, 0]
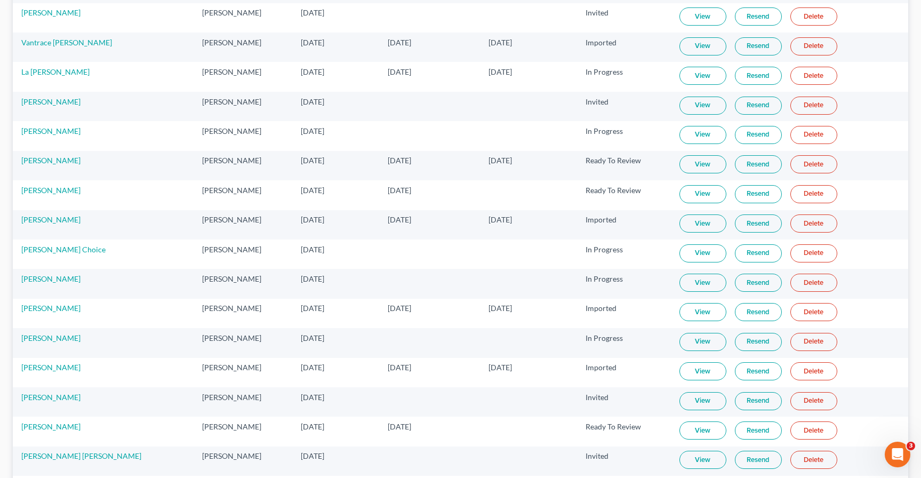
scroll to position [402, 0]
click at [679, 287] on link "View" at bounding box center [702, 283] width 47 height 18
click at [55, 282] on link "Barbara Newton" at bounding box center [50, 279] width 59 height 9
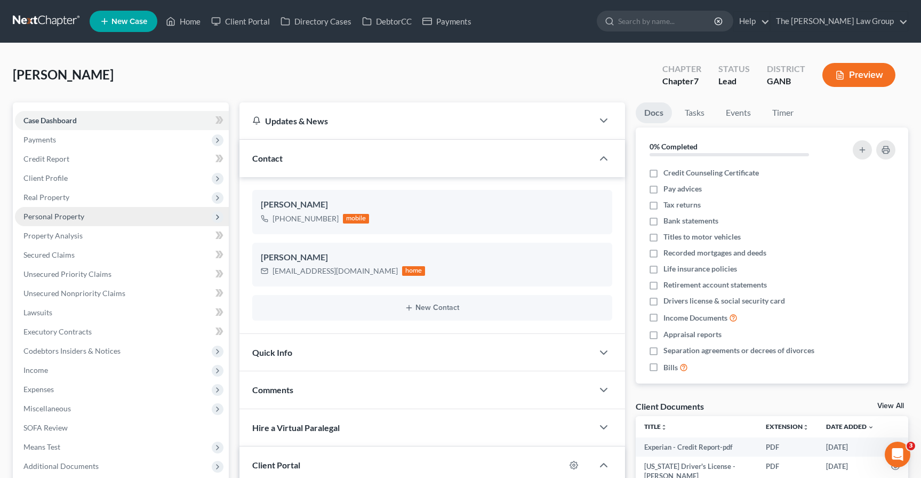
click at [81, 221] on span "Personal Property" at bounding box center [122, 216] width 214 height 19
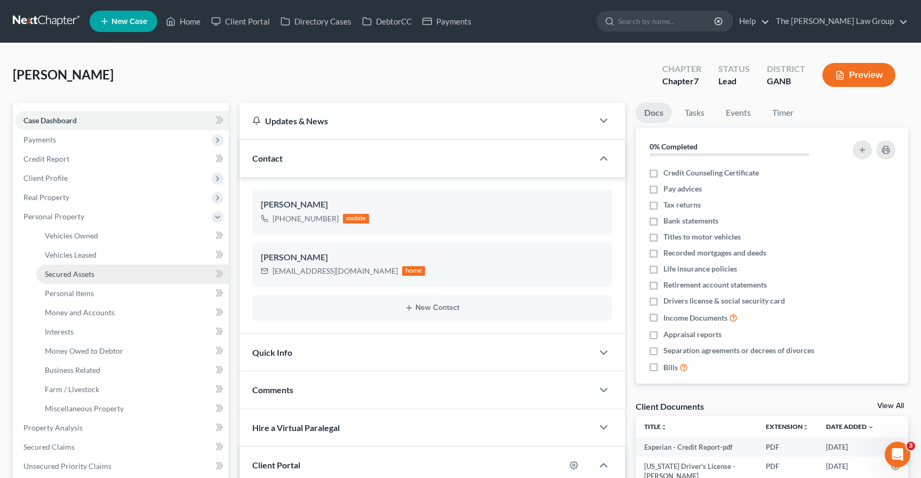
click at [88, 277] on span "Secured Assets" at bounding box center [70, 273] width 50 height 9
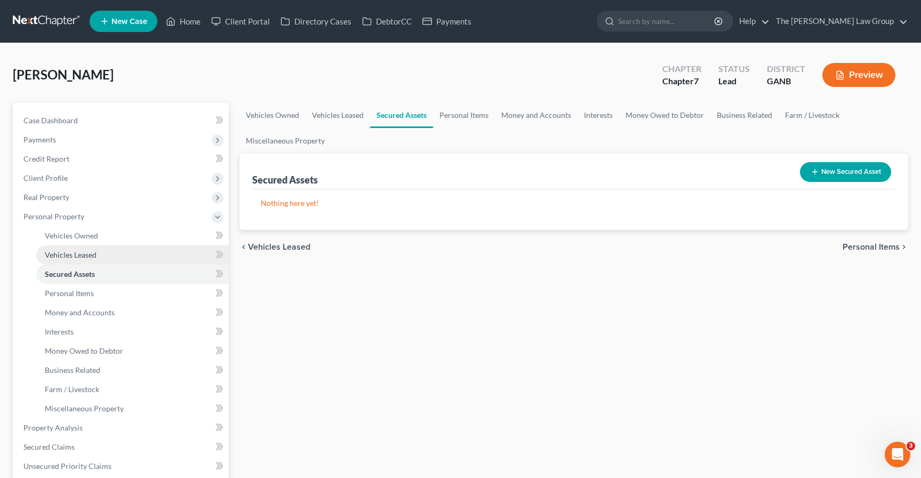
click at [85, 252] on span "Vehicles Leased" at bounding box center [71, 254] width 52 height 9
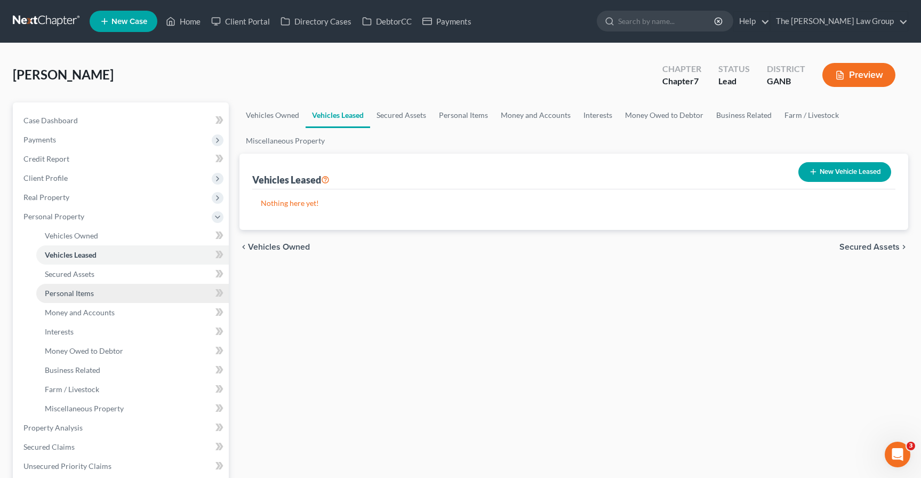
click at [85, 293] on span "Personal Items" at bounding box center [69, 292] width 49 height 9
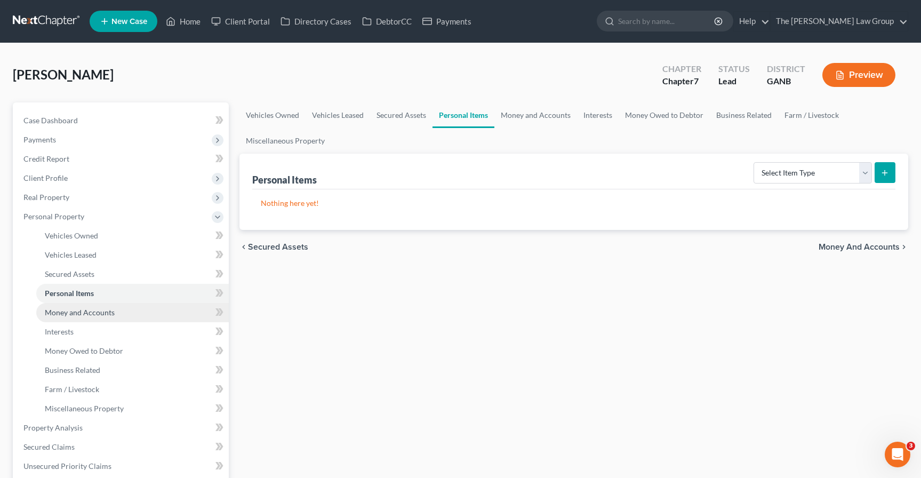
click at [87, 320] on link "Money and Accounts" at bounding box center [132, 312] width 192 height 19
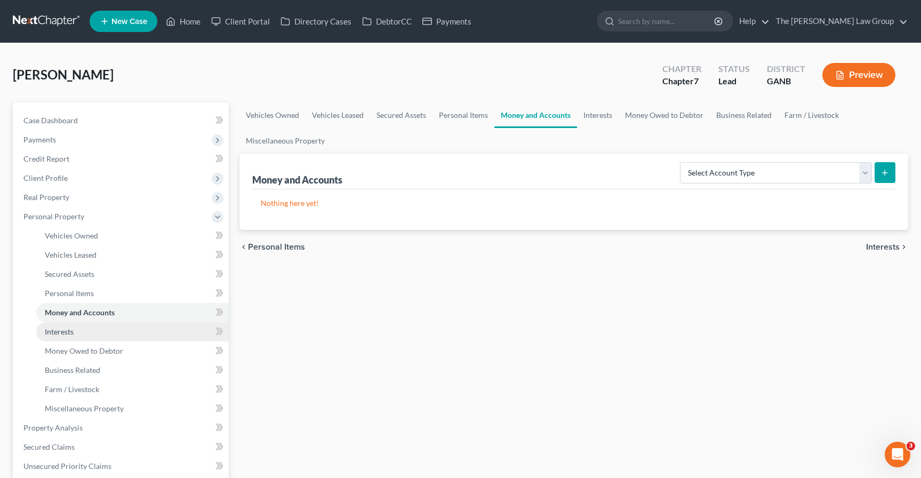
click at [87, 338] on link "Interests" at bounding box center [132, 331] width 192 height 19
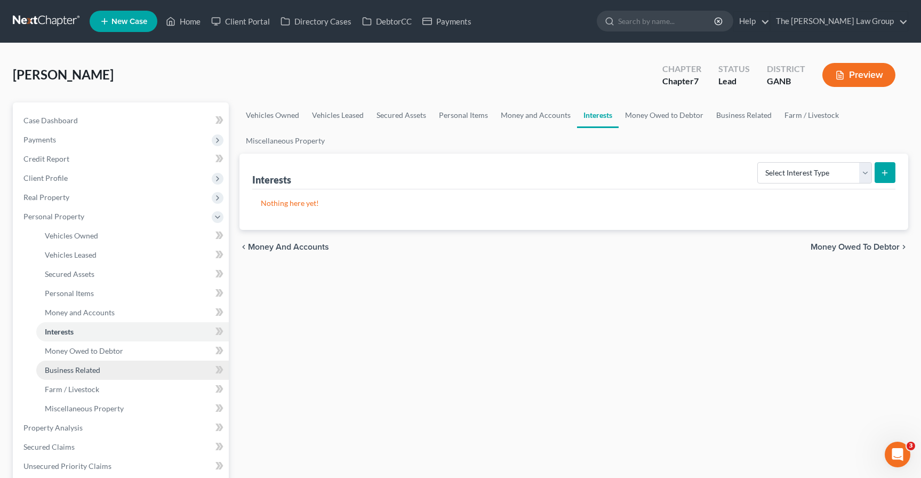
click at [91, 362] on link "Business Related" at bounding box center [132, 369] width 192 height 19
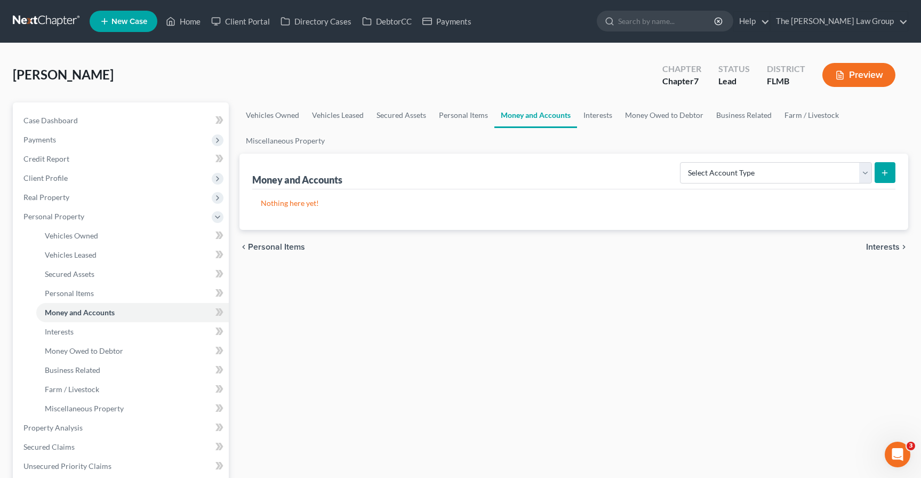
click at [51, 28] on link at bounding box center [47, 21] width 68 height 19
